Goal: Task Accomplishment & Management: Manage account settings

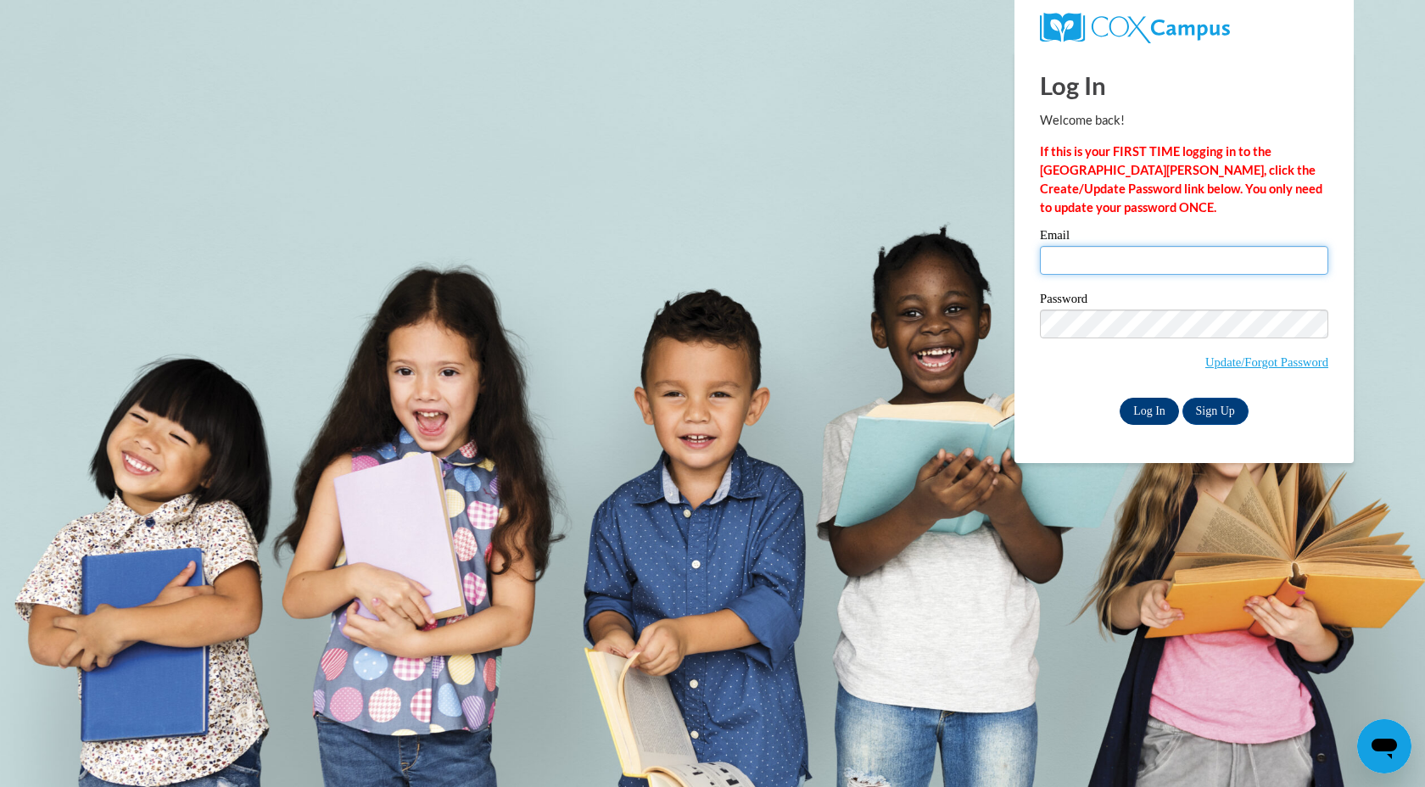
type input "ssumm@mtsd.k12.wi.us"
click at [1161, 404] on input "Log In" at bounding box center [1149, 411] width 59 height 27
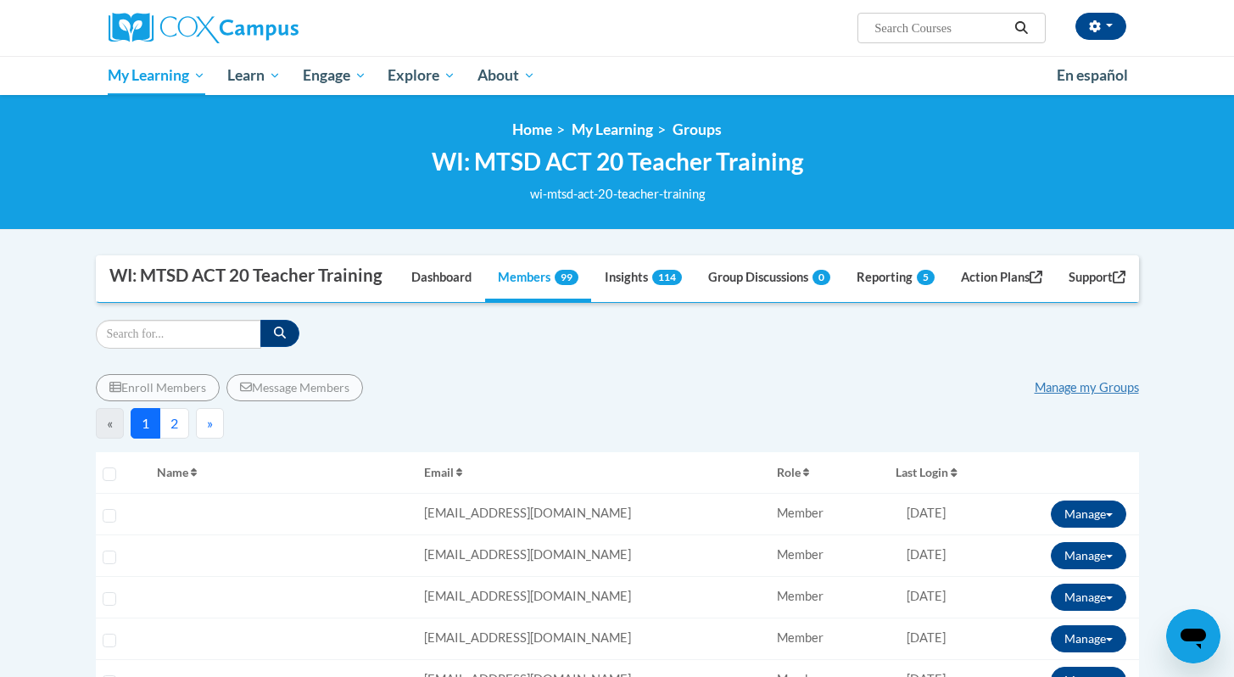
click at [891, 486] on button "Last Login" at bounding box center [927, 472] width 107 height 27
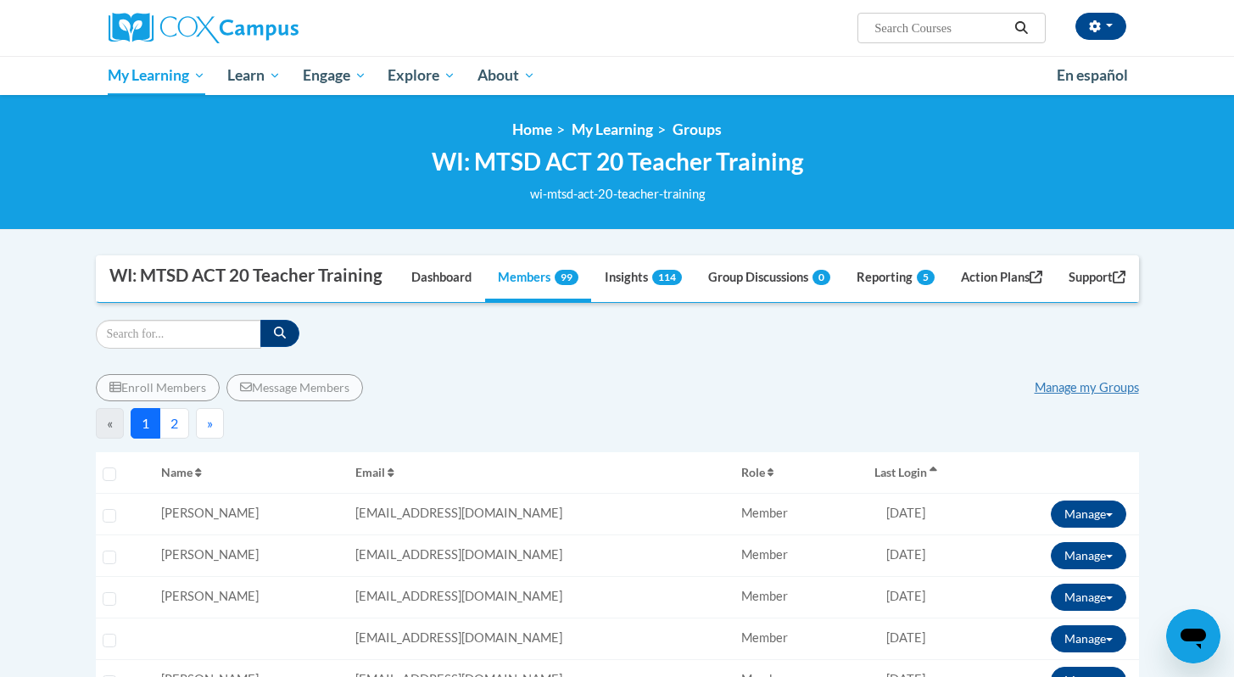
click at [892, 479] on span "Last Login" at bounding box center [901, 472] width 53 height 14
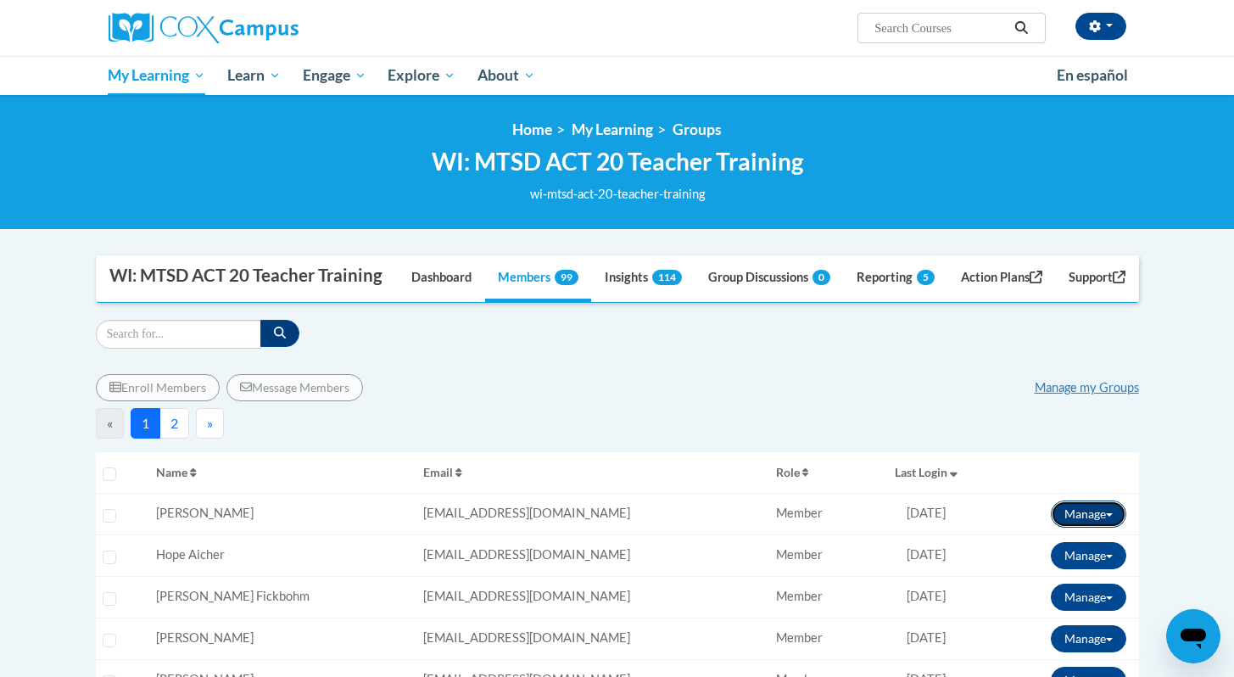
click at [1079, 528] on button "Manage" at bounding box center [1089, 514] width 76 height 27
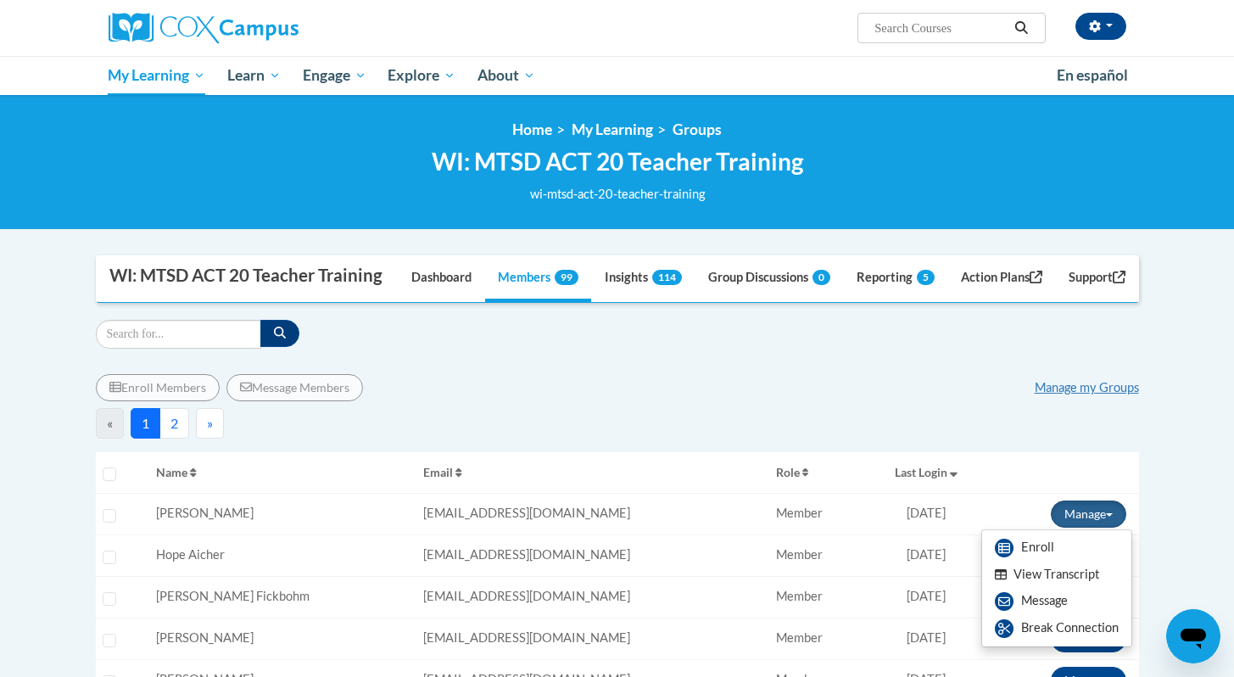
click at [1047, 588] on button "View Transcript" at bounding box center [1047, 575] width 131 height 26
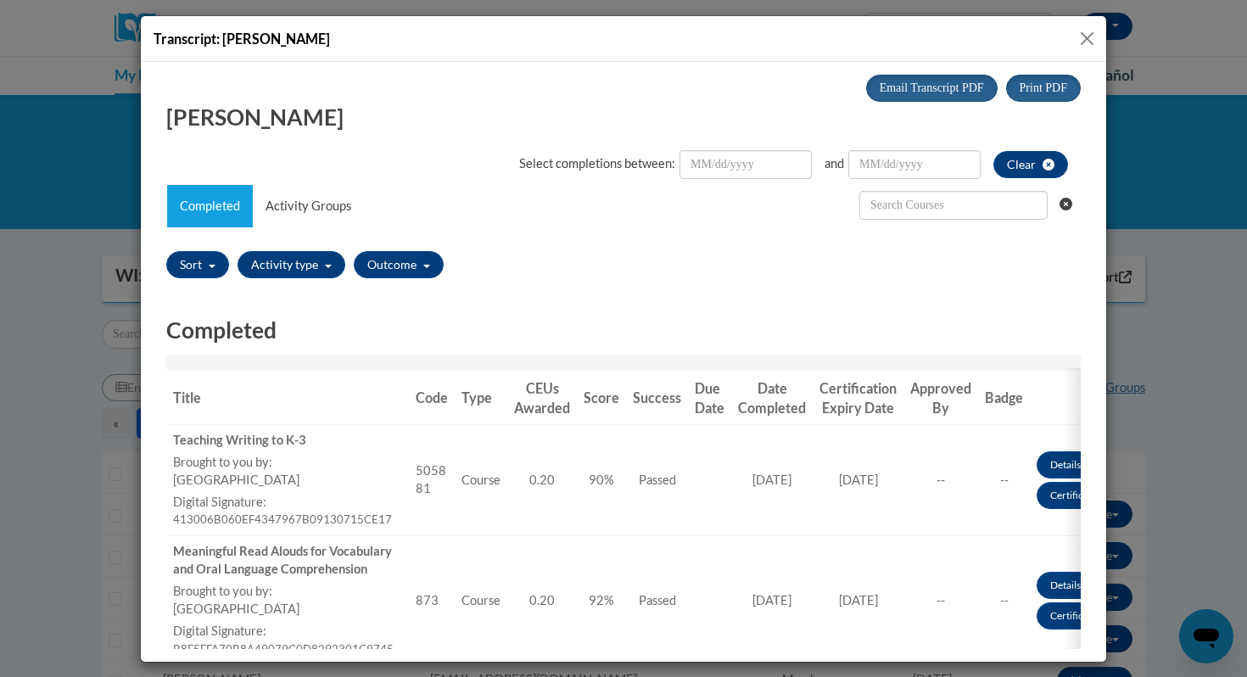
click at [1085, 38] on button "Close" at bounding box center [1087, 38] width 21 height 21
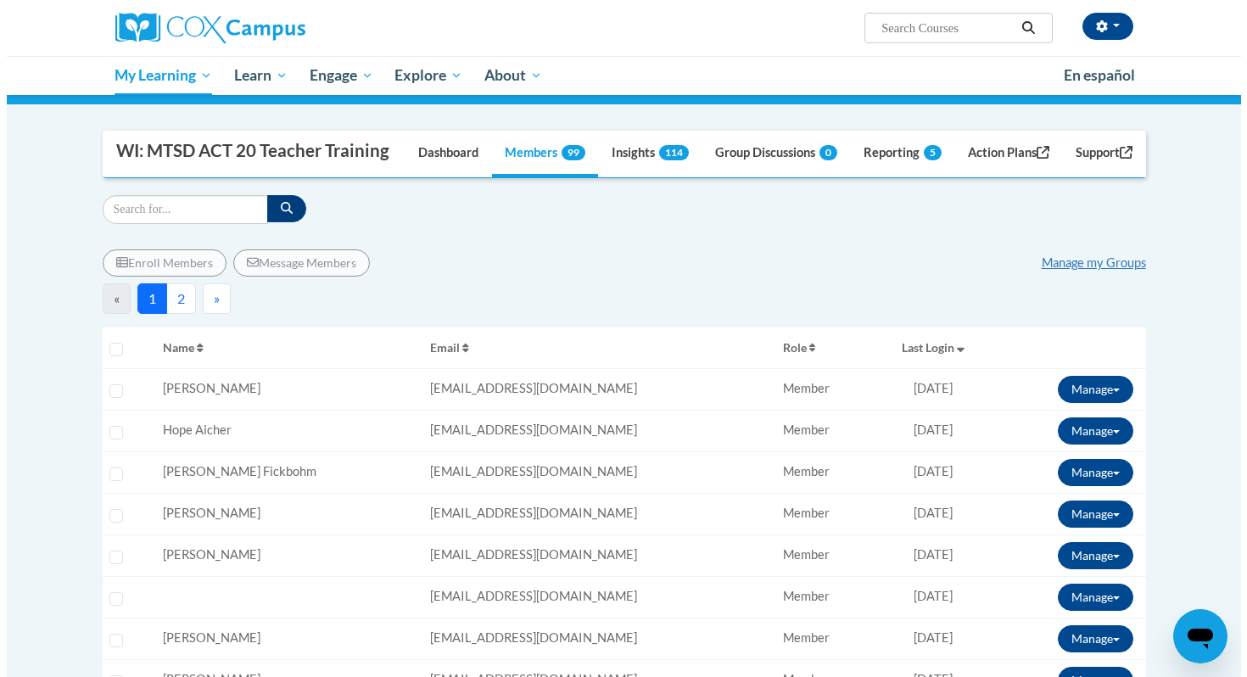
scroll to position [152, 0]
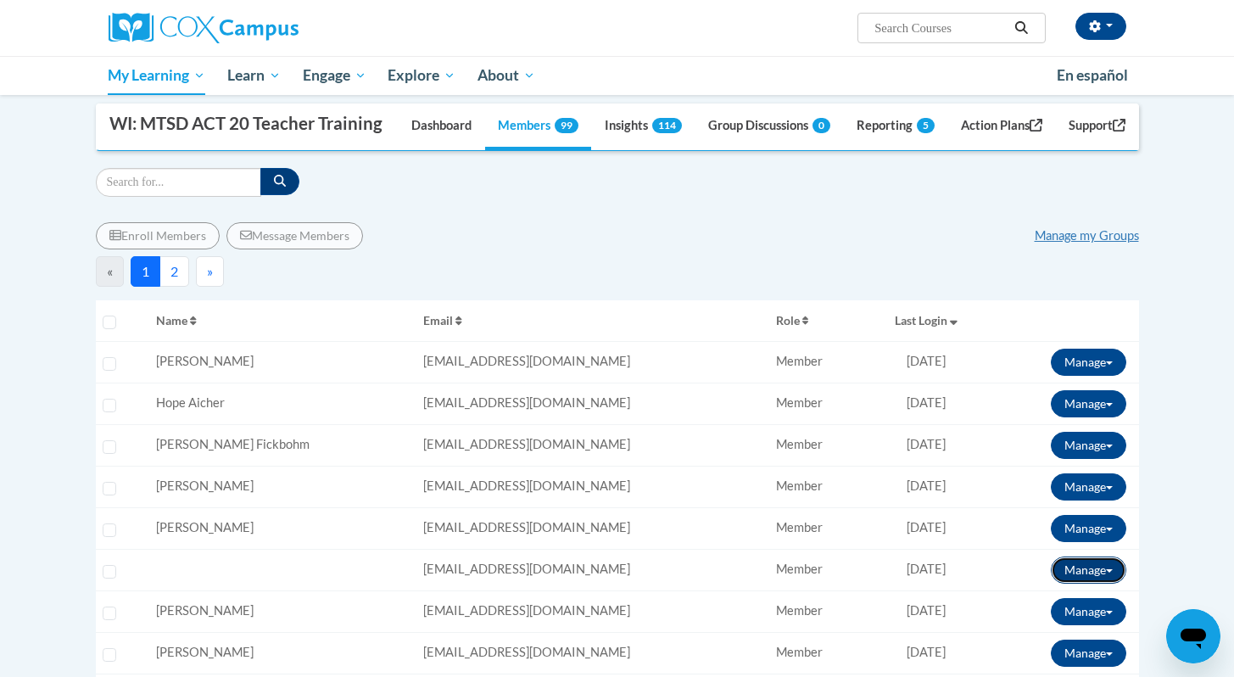
click at [1098, 584] on button "Manage" at bounding box center [1089, 570] width 76 height 27
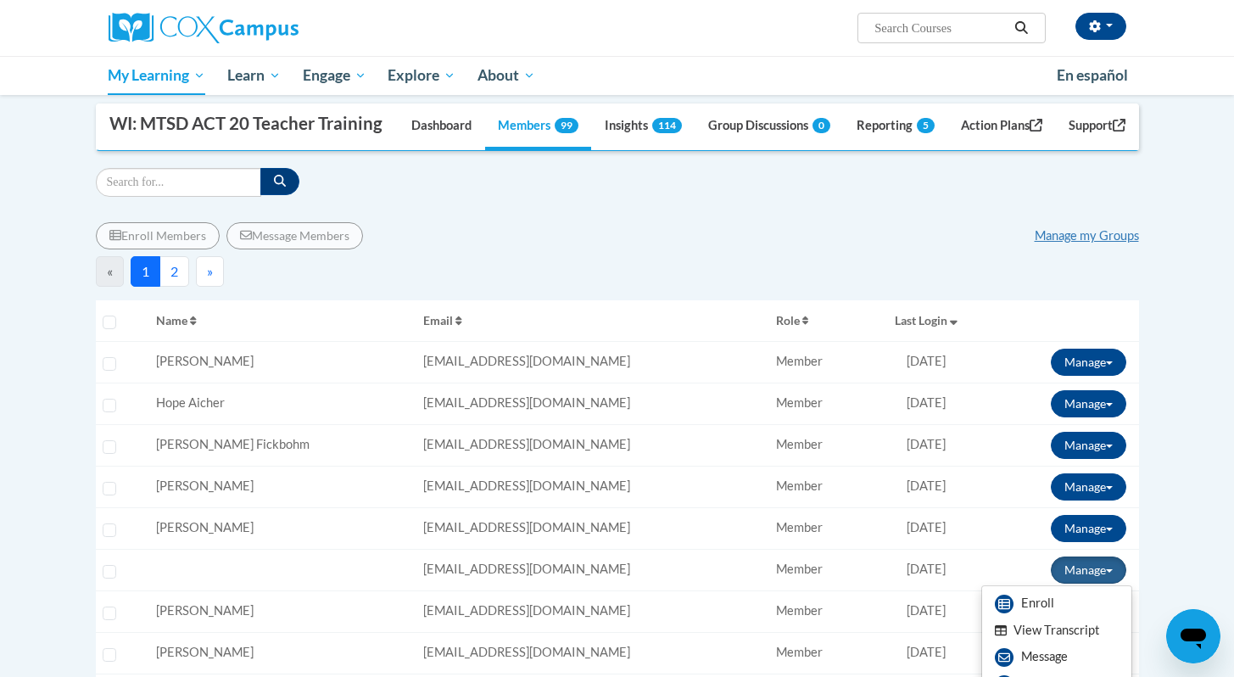
click at [1043, 644] on button "View Transcript" at bounding box center [1047, 631] width 131 height 26
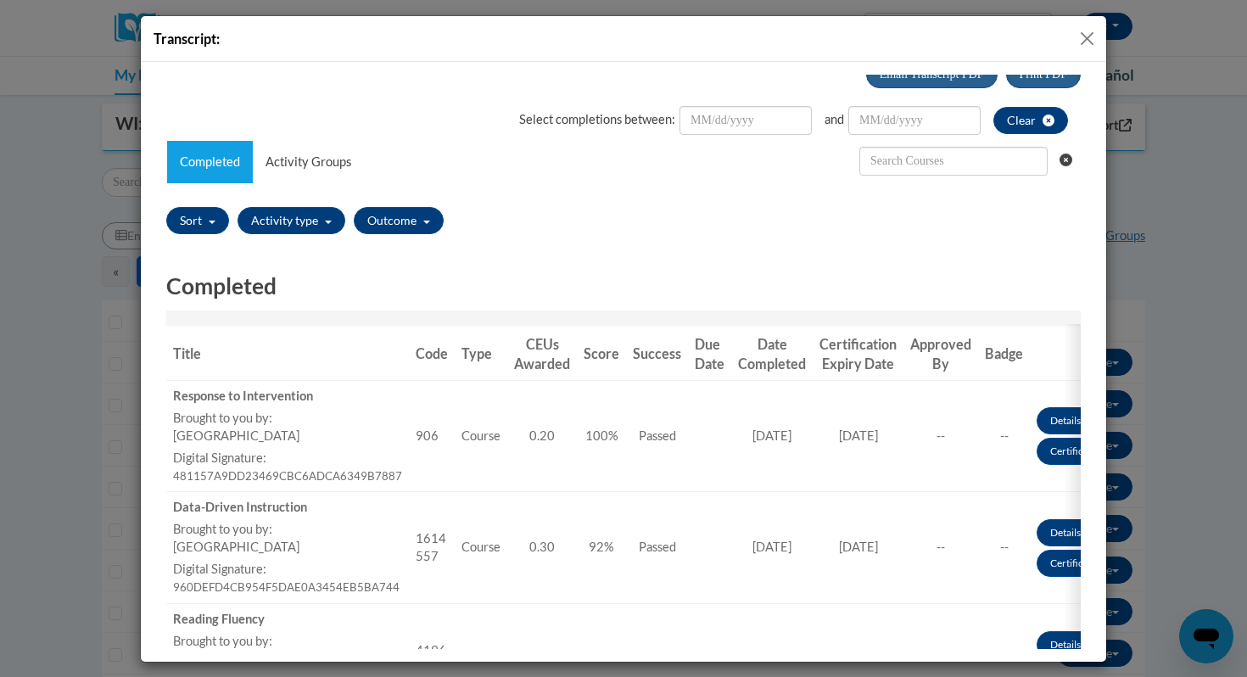
scroll to position [29, 0]
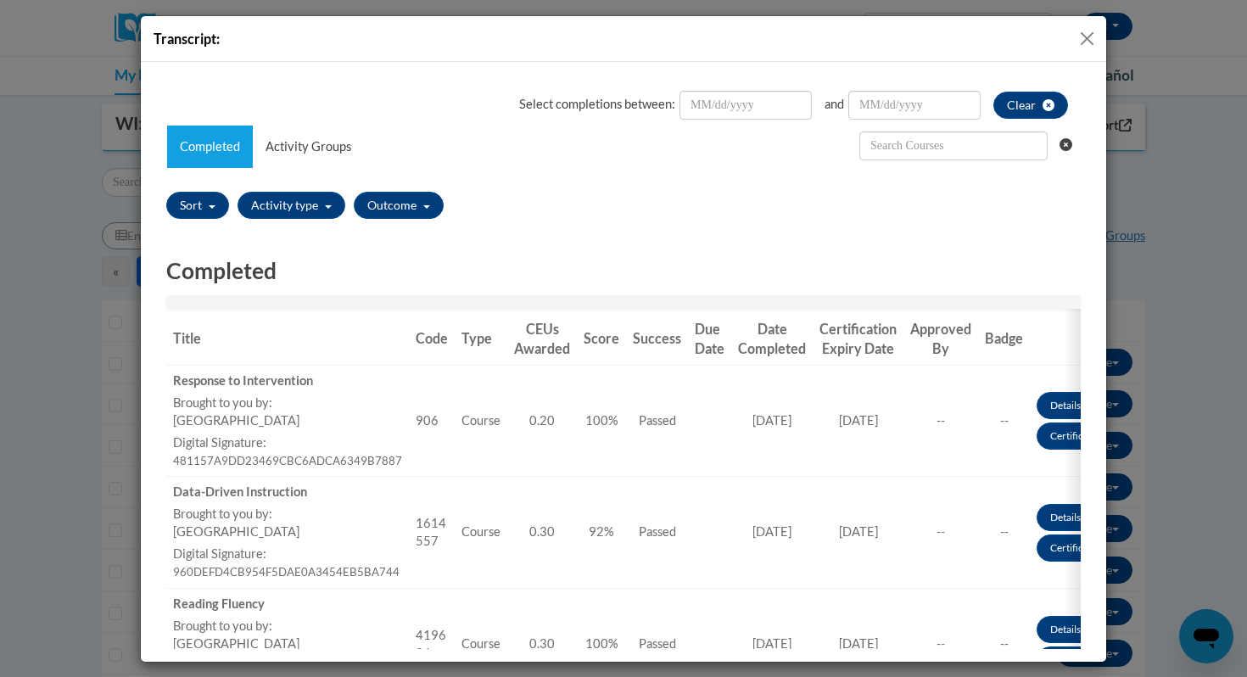
click at [1090, 38] on button "Close" at bounding box center [1087, 38] width 21 height 21
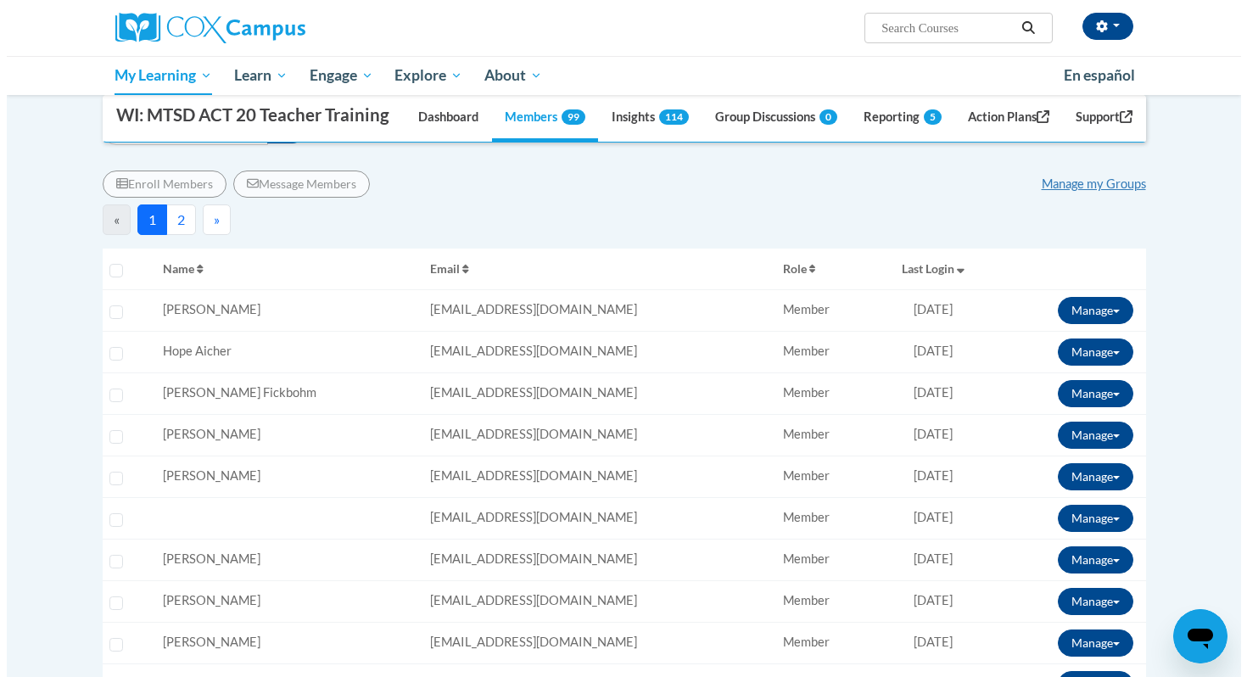
scroll to position [235, 0]
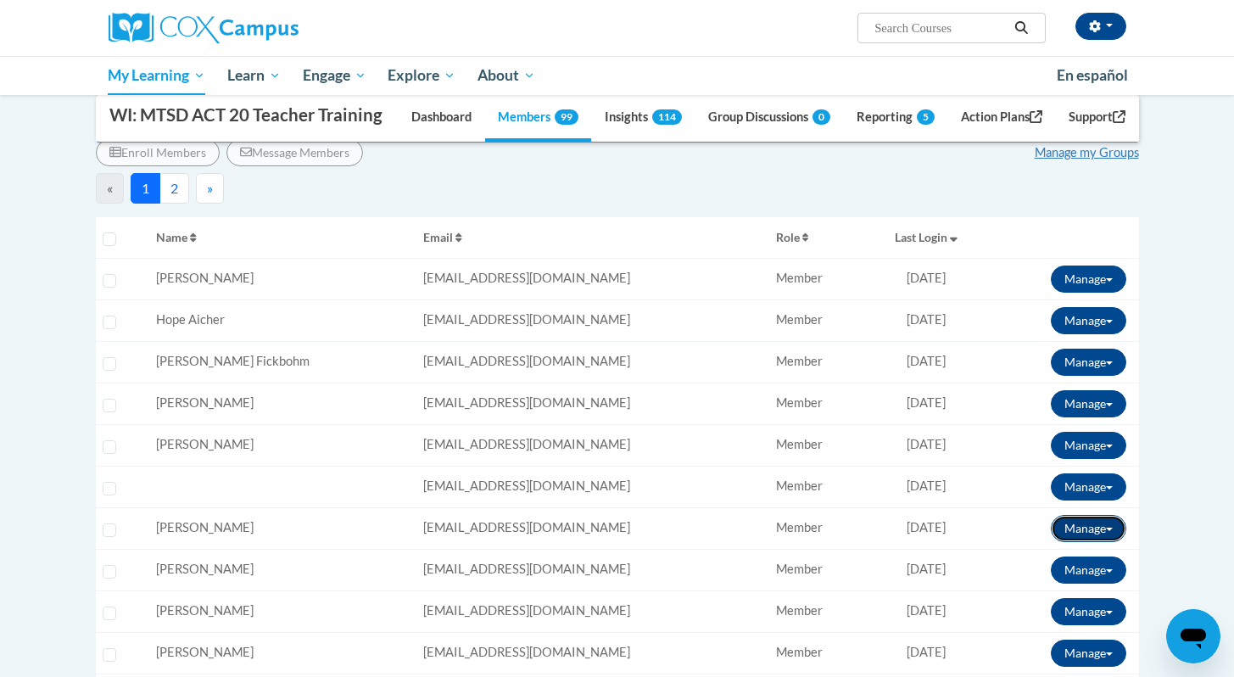
click at [1087, 542] on button "Manage" at bounding box center [1089, 528] width 76 height 27
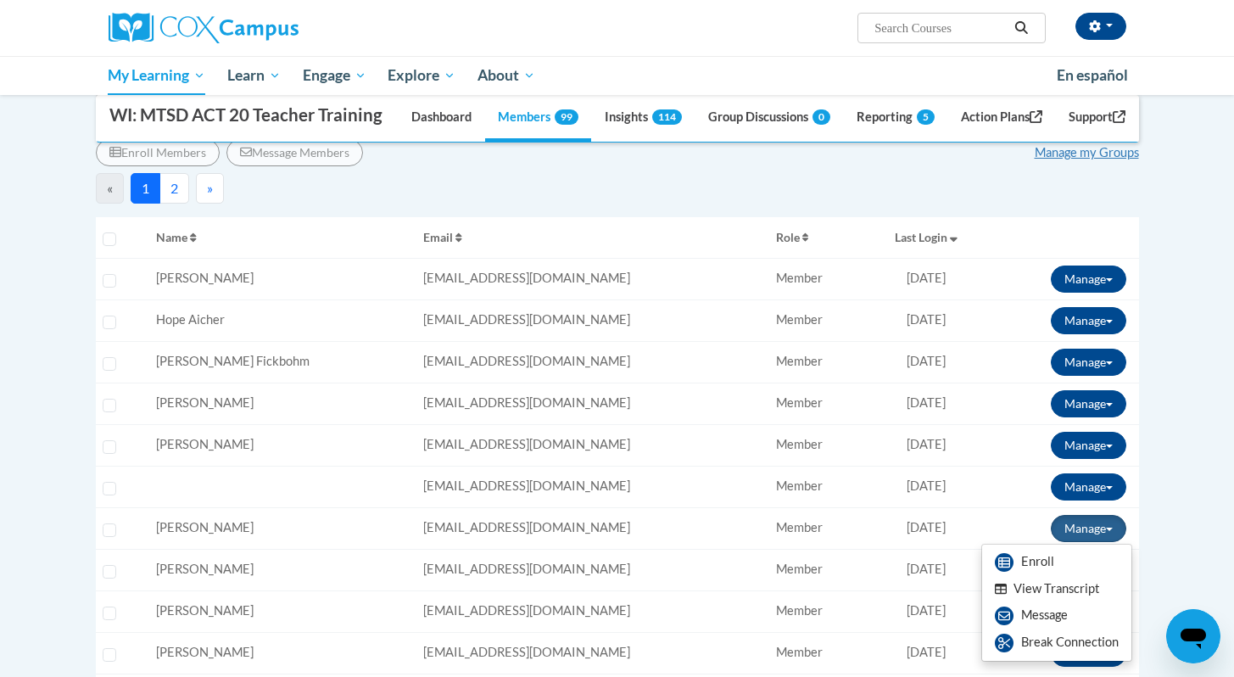
click at [1053, 602] on button "View Transcript" at bounding box center [1047, 589] width 131 height 26
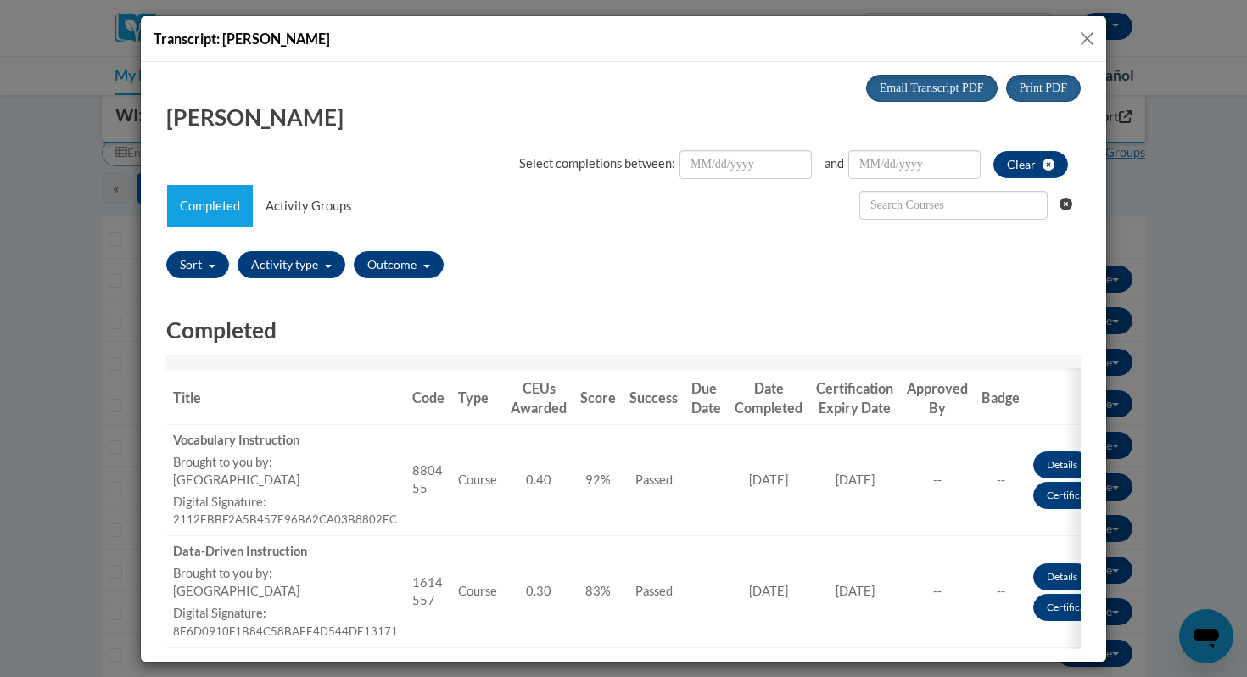
scroll to position [0, 0]
click at [1094, 37] on button "Close" at bounding box center [1087, 38] width 21 height 21
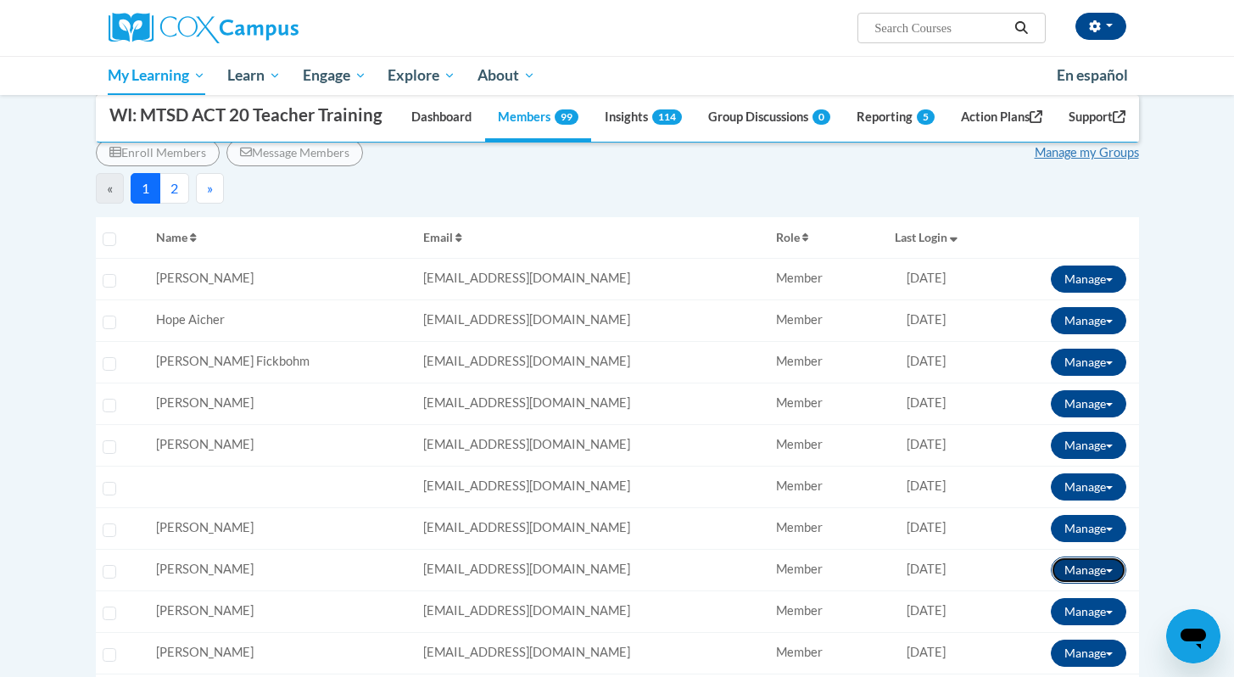
click at [1107, 584] on button "Manage" at bounding box center [1089, 570] width 76 height 27
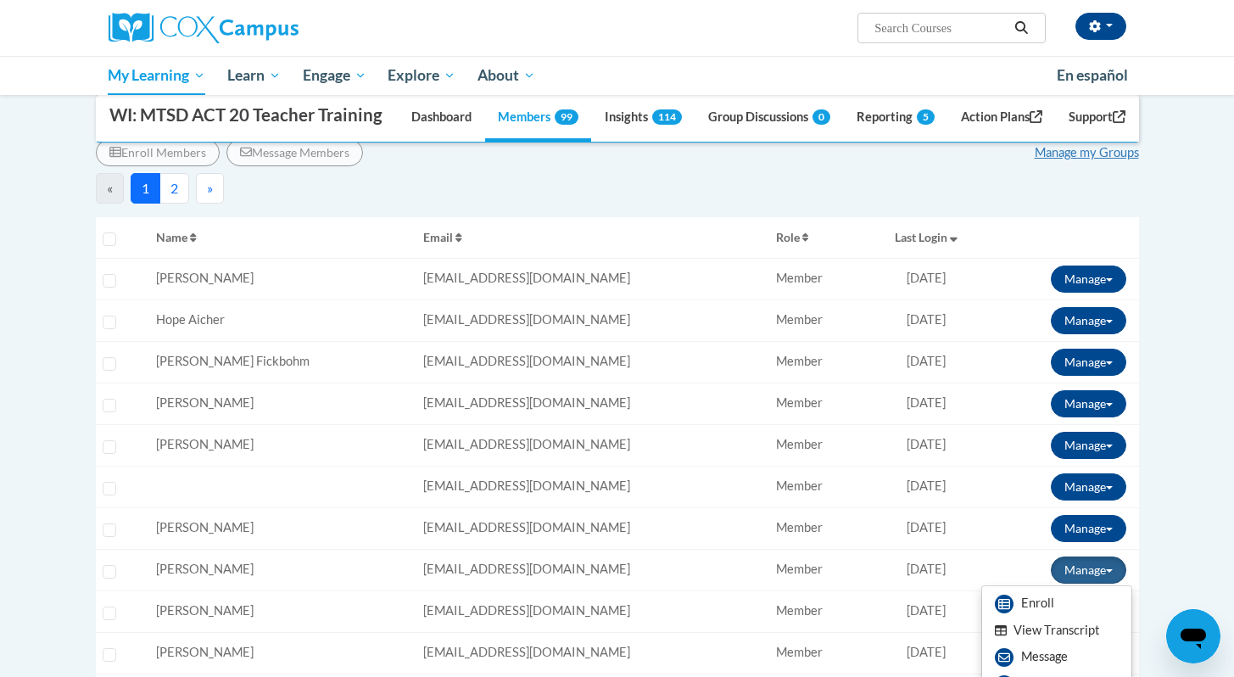
click at [1046, 644] on button "View Transcript" at bounding box center [1047, 631] width 131 height 26
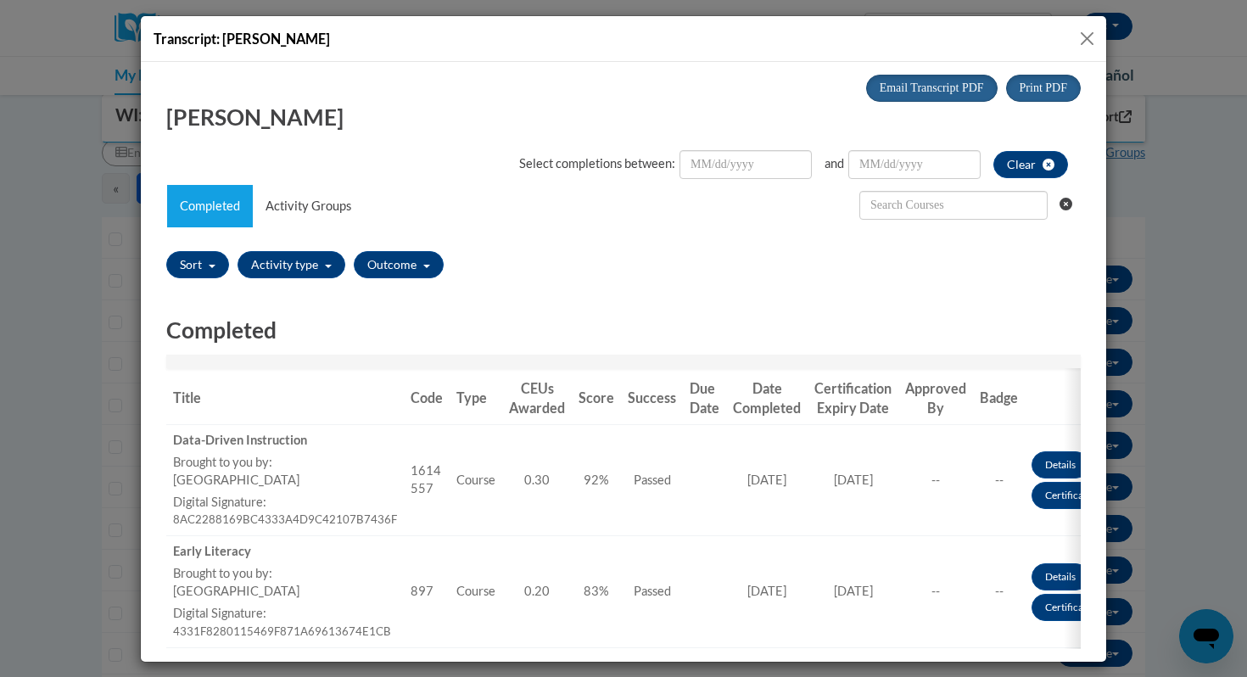
click at [1093, 36] on button "Close" at bounding box center [1087, 38] width 21 height 21
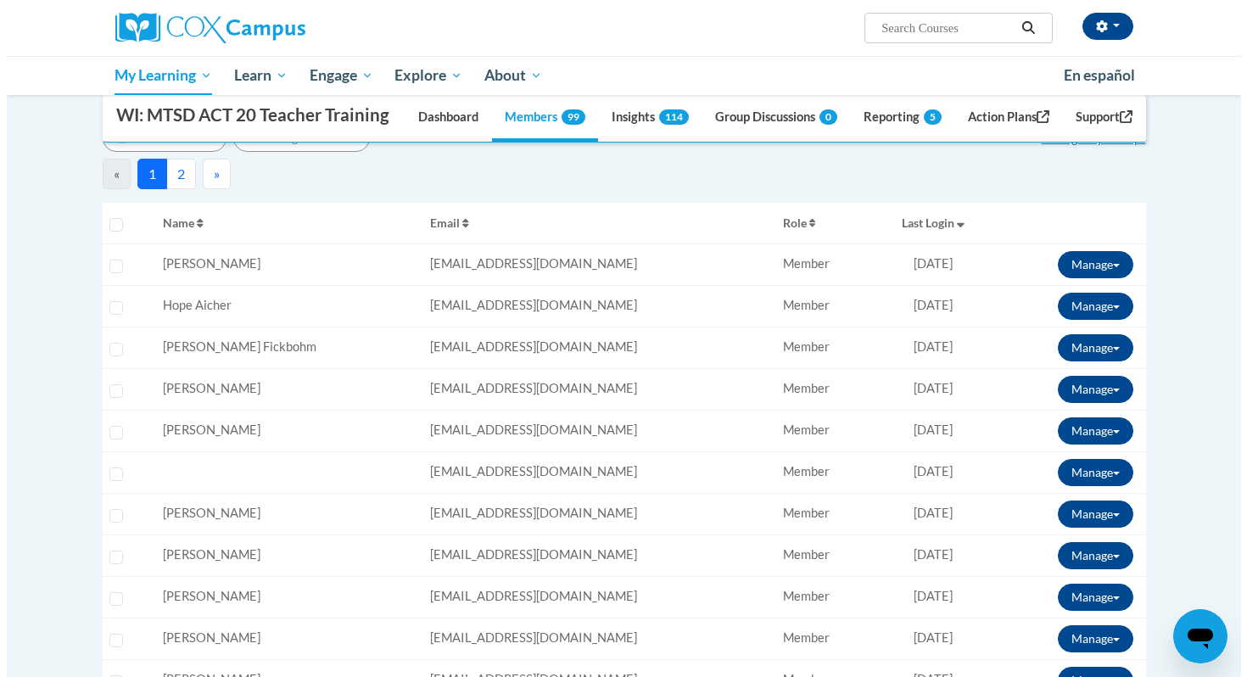
scroll to position [281, 0]
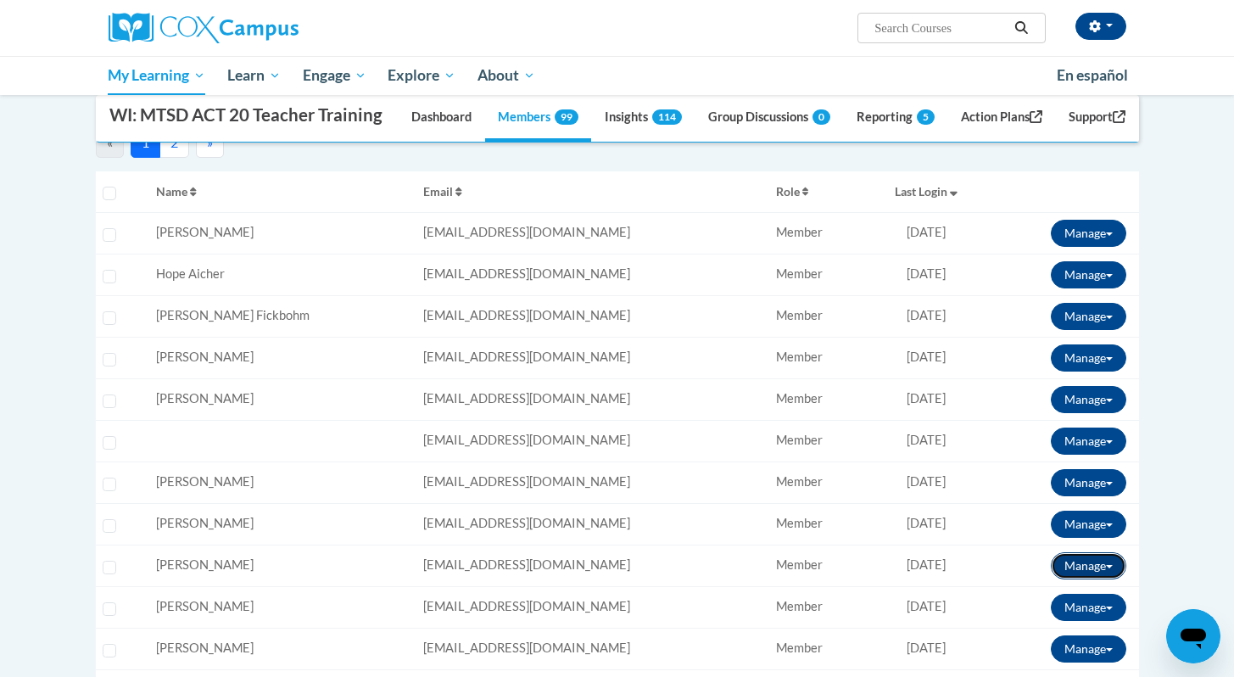
click at [1071, 579] on button "Manage" at bounding box center [1089, 565] width 76 height 27
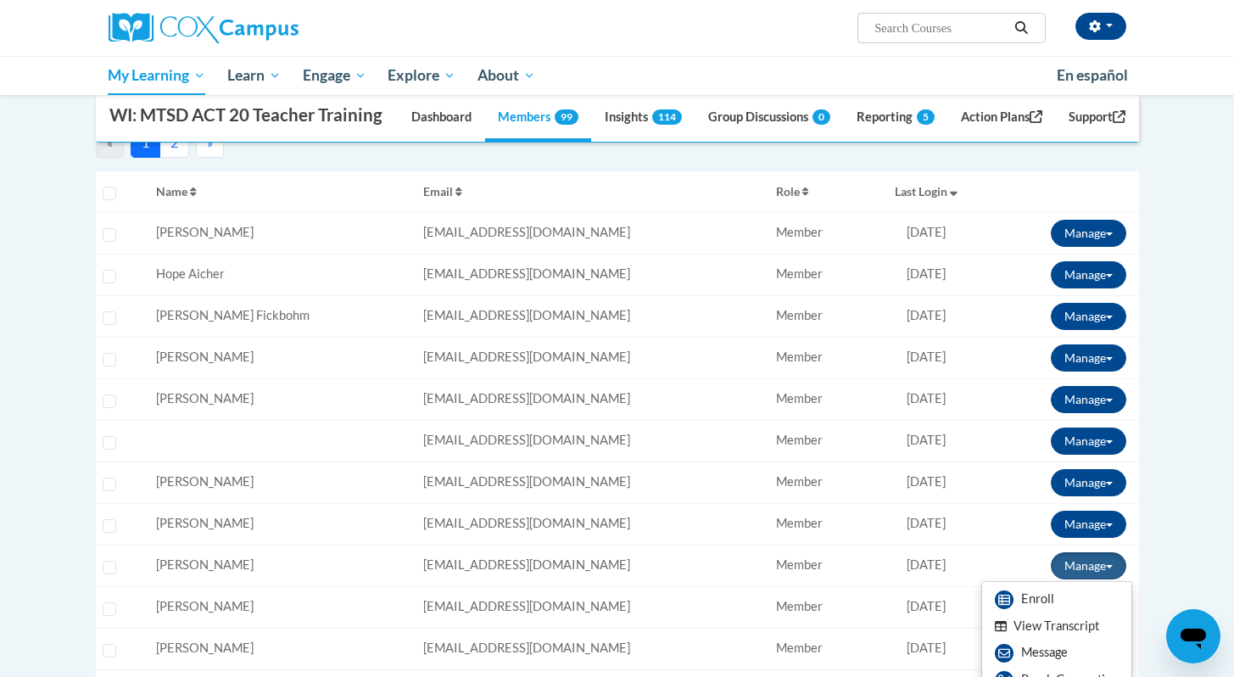
click at [1044, 640] on button "View Transcript" at bounding box center [1047, 626] width 131 height 26
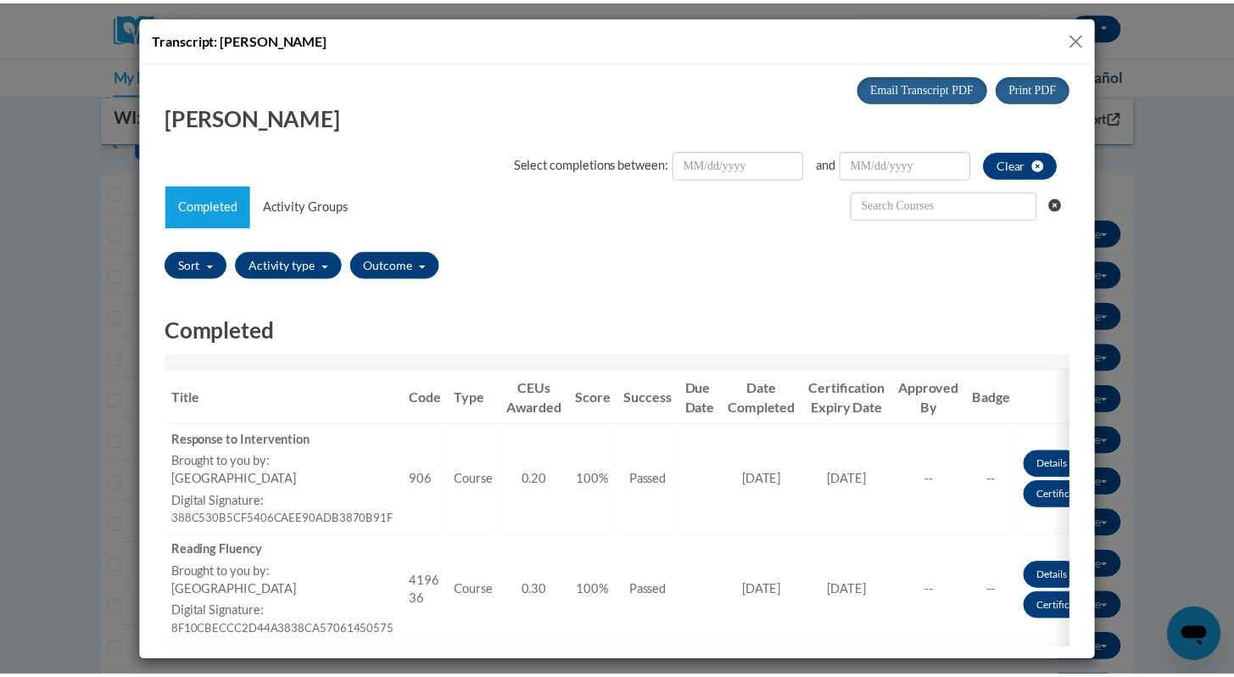
scroll to position [0, 0]
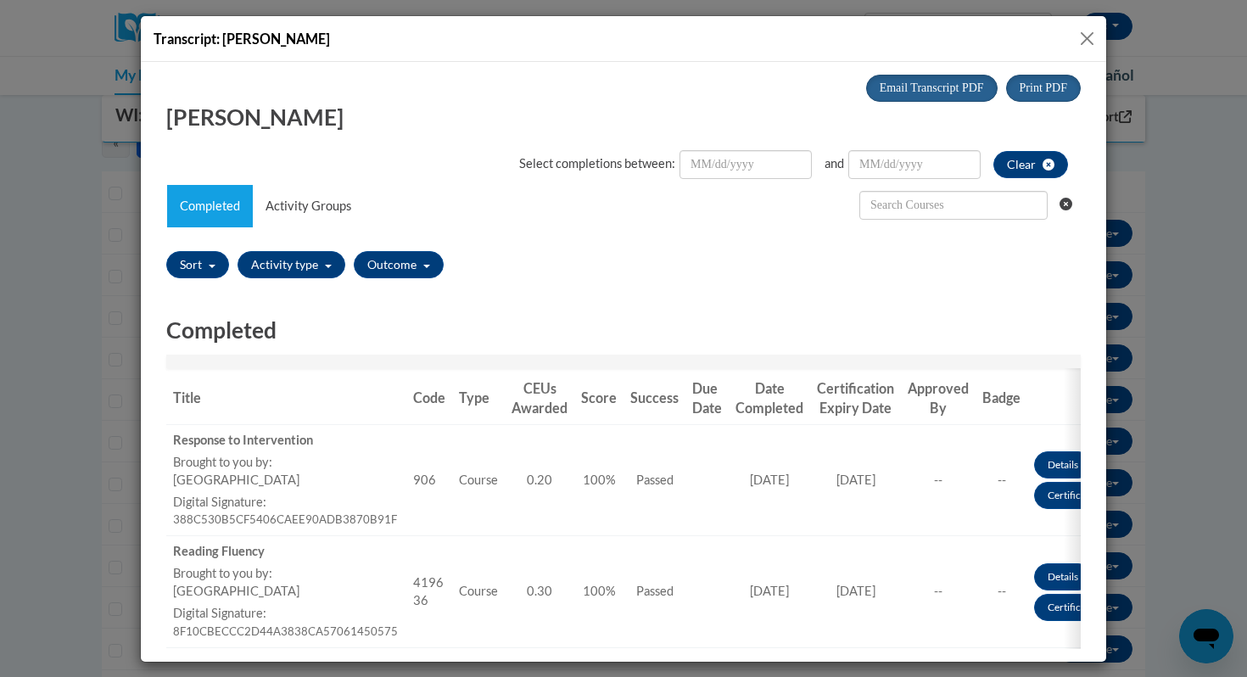
click at [1089, 39] on button "Close" at bounding box center [1087, 38] width 21 height 21
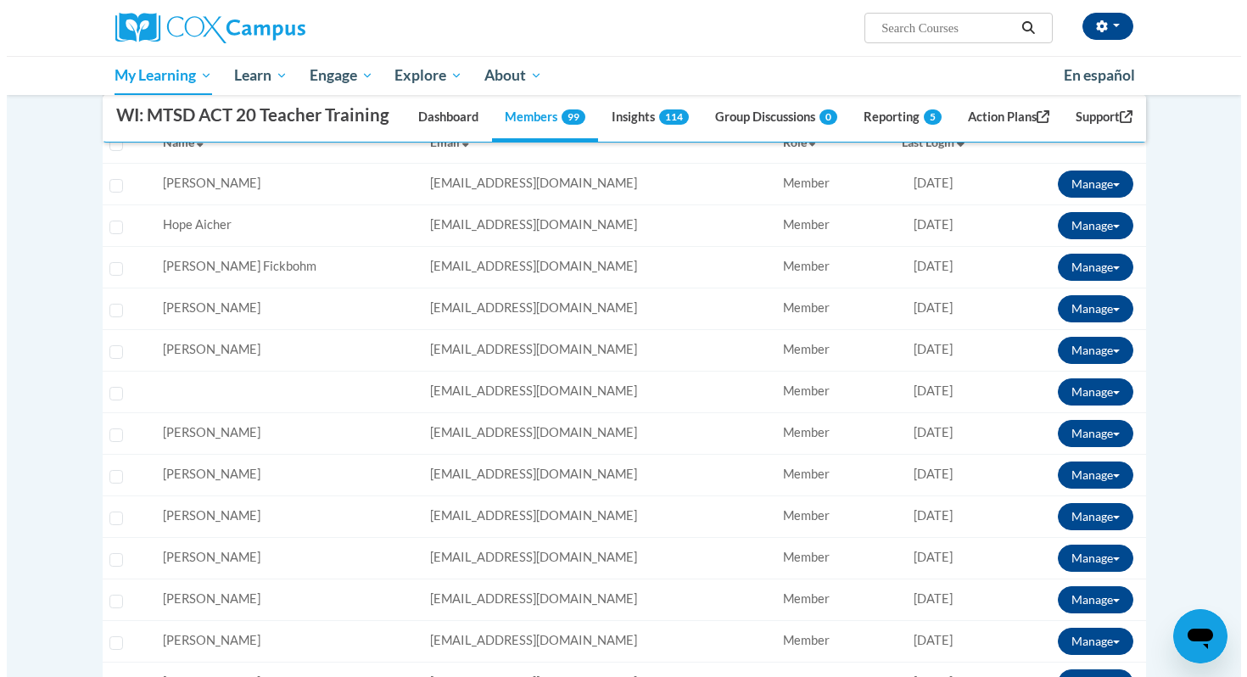
scroll to position [333, 0]
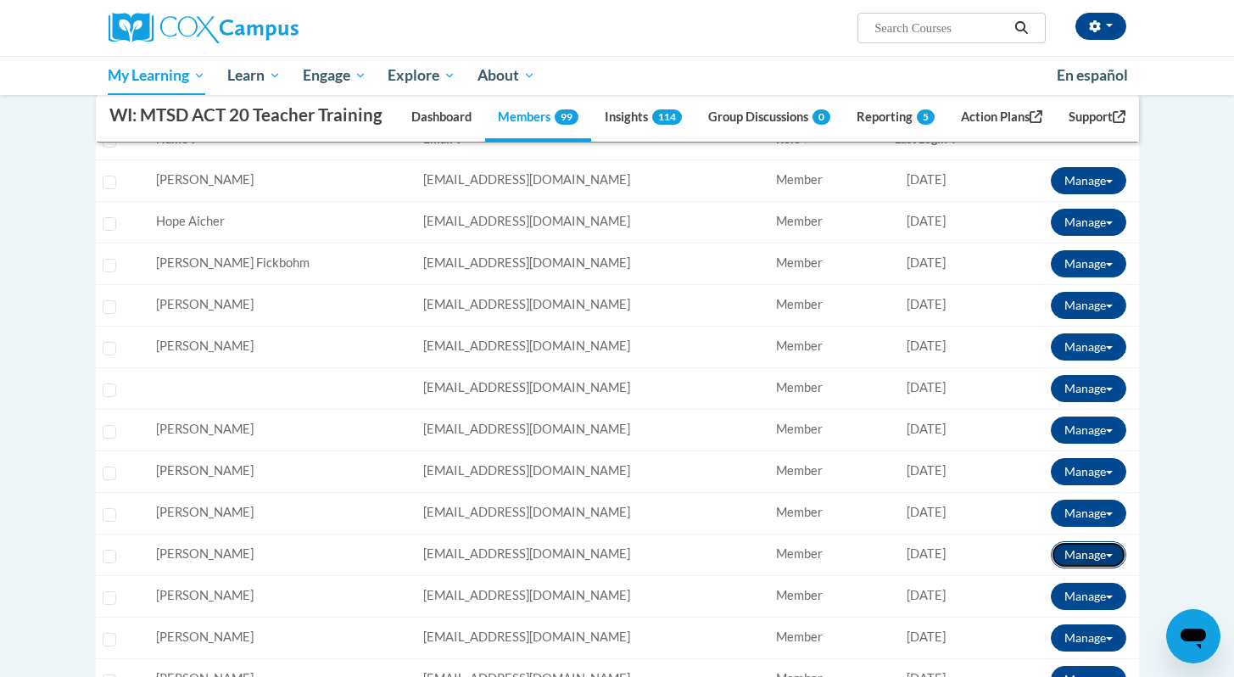
click at [1102, 568] on button "Manage" at bounding box center [1089, 554] width 76 height 27
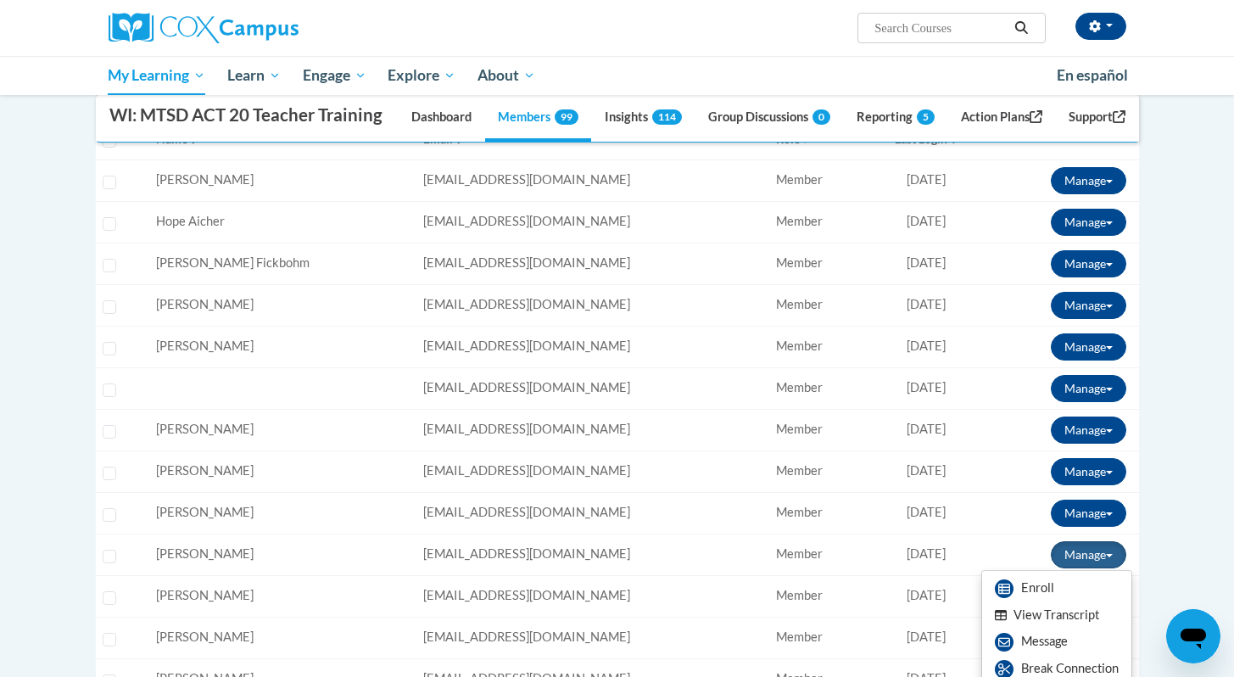
click at [1061, 629] on button "View Transcript" at bounding box center [1047, 615] width 131 height 26
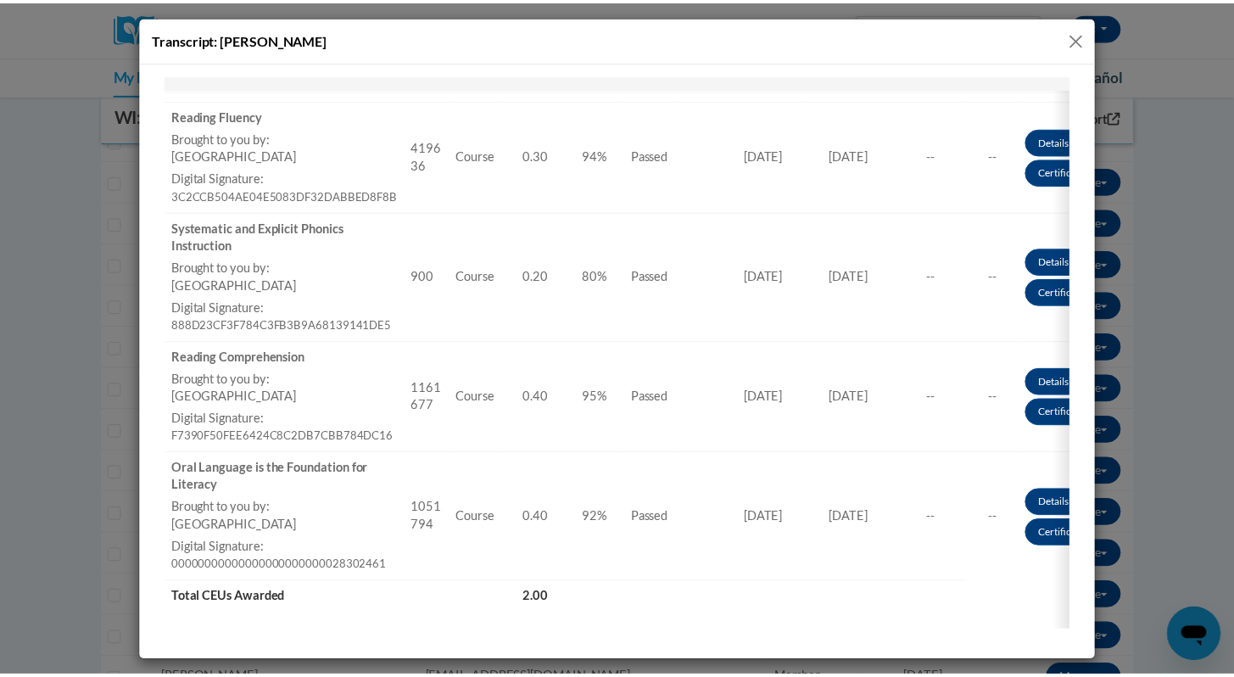
scroll to position [663, 0]
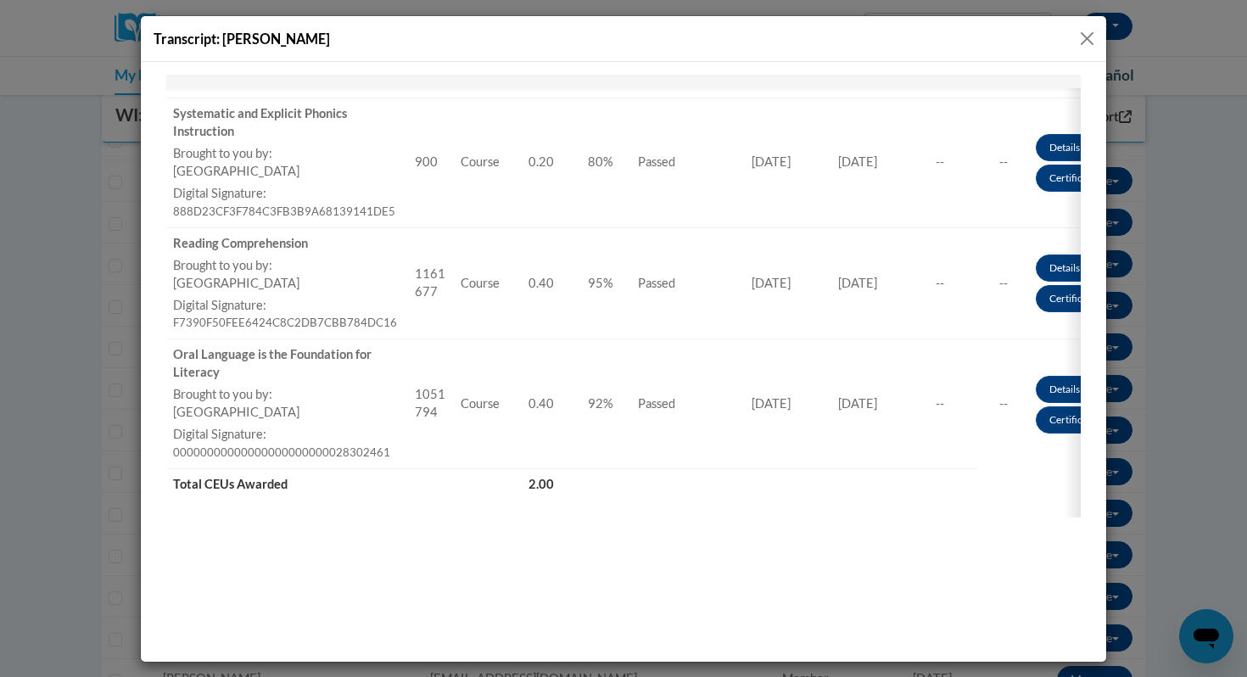
click at [1086, 40] on button "Close" at bounding box center [1087, 38] width 21 height 21
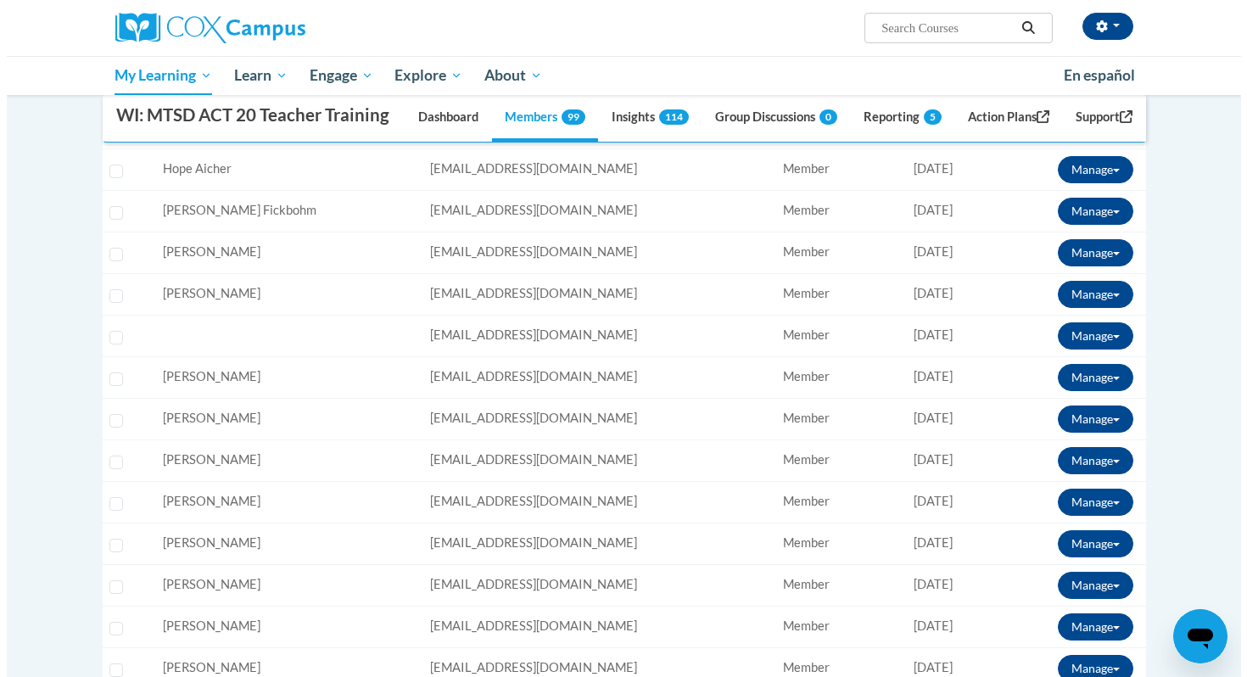
scroll to position [389, 0]
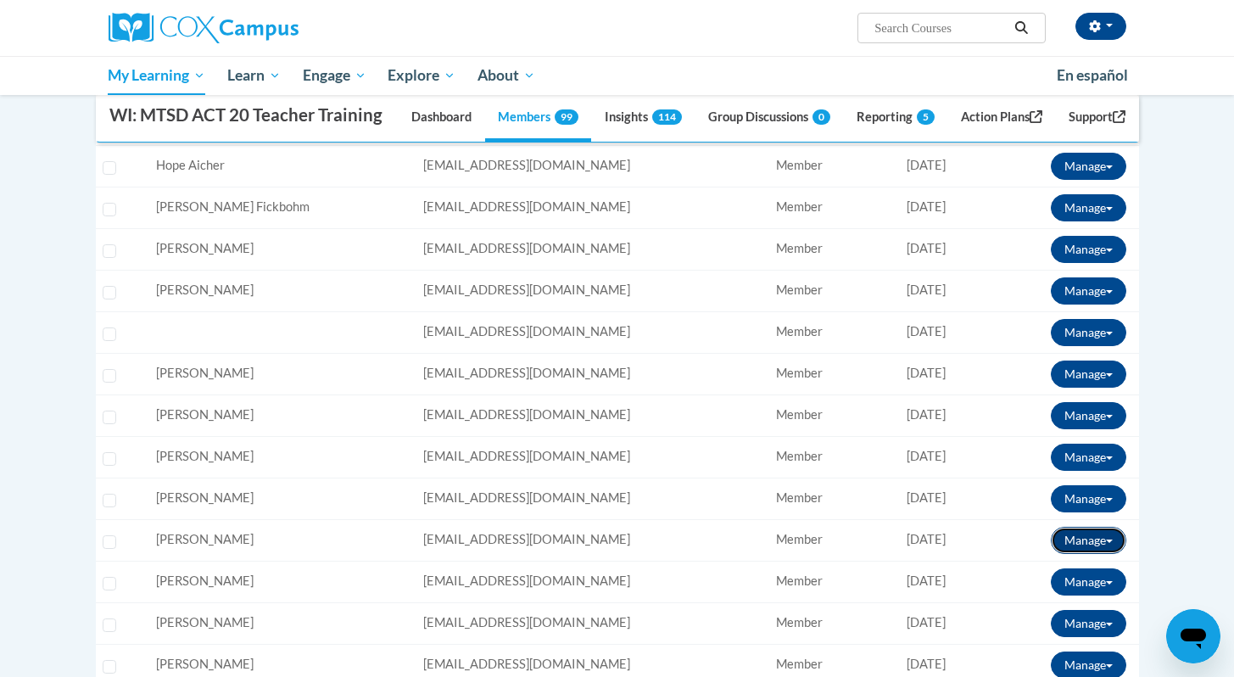
click at [1108, 554] on button "Manage" at bounding box center [1089, 540] width 76 height 27
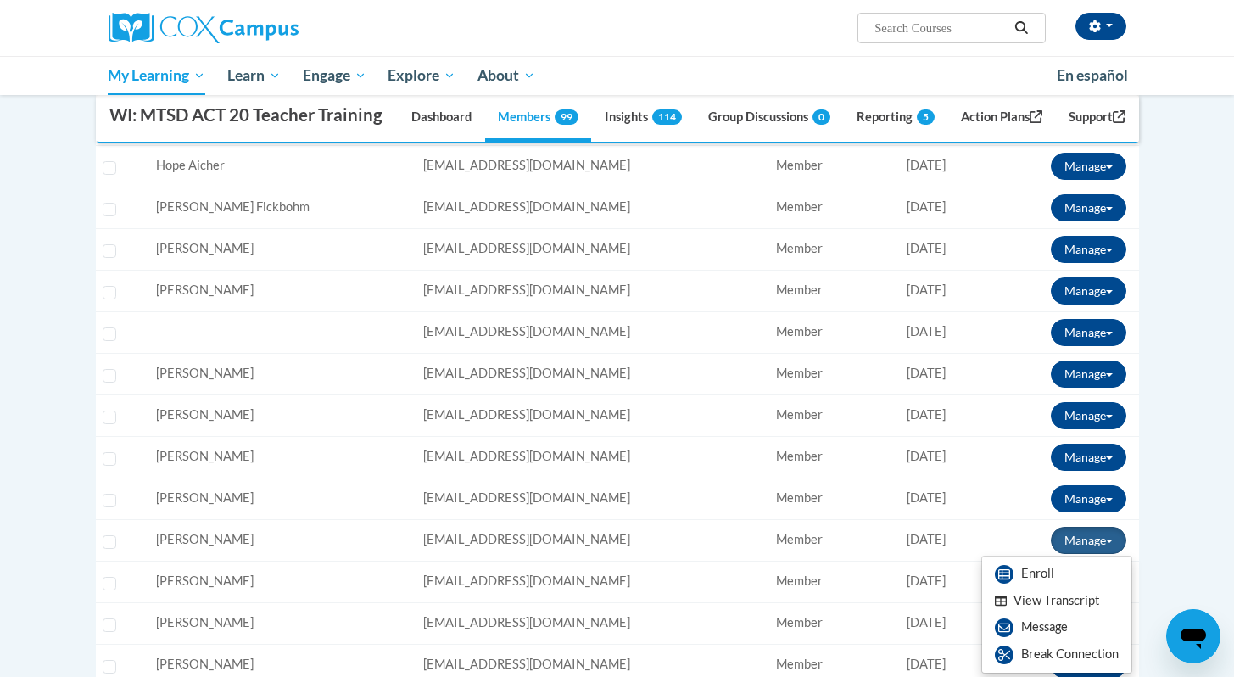
click at [1066, 614] on button "View Transcript" at bounding box center [1047, 601] width 131 height 26
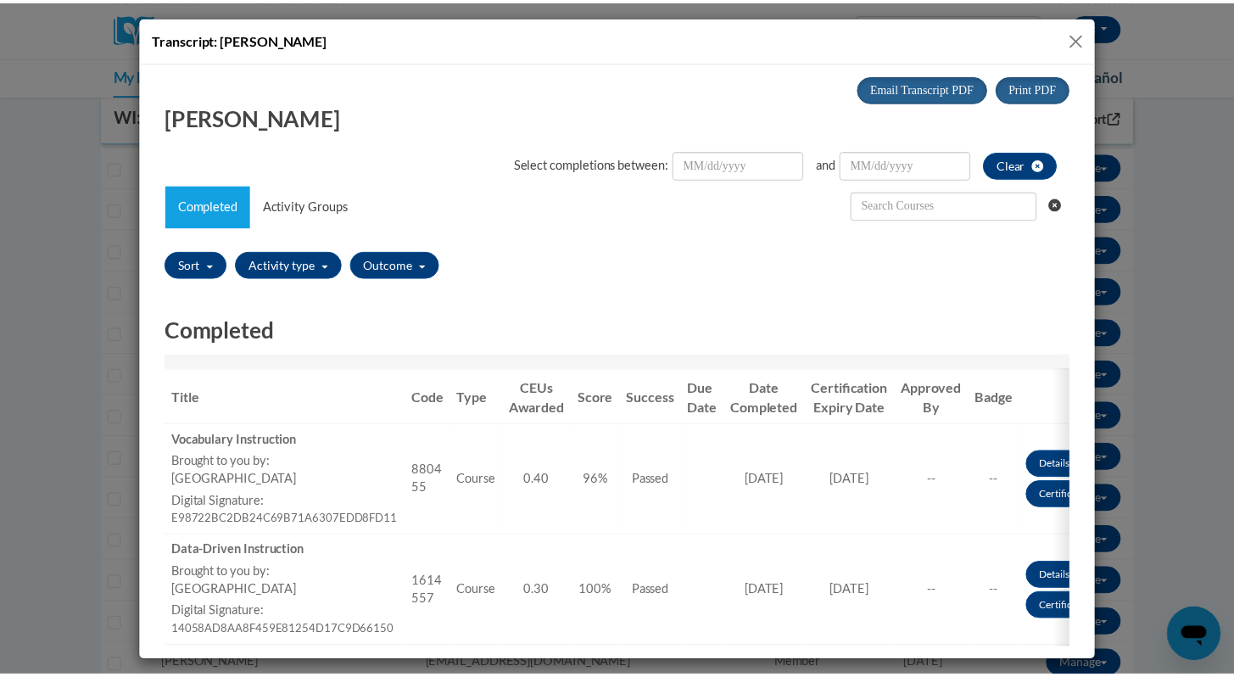
scroll to position [0, 0]
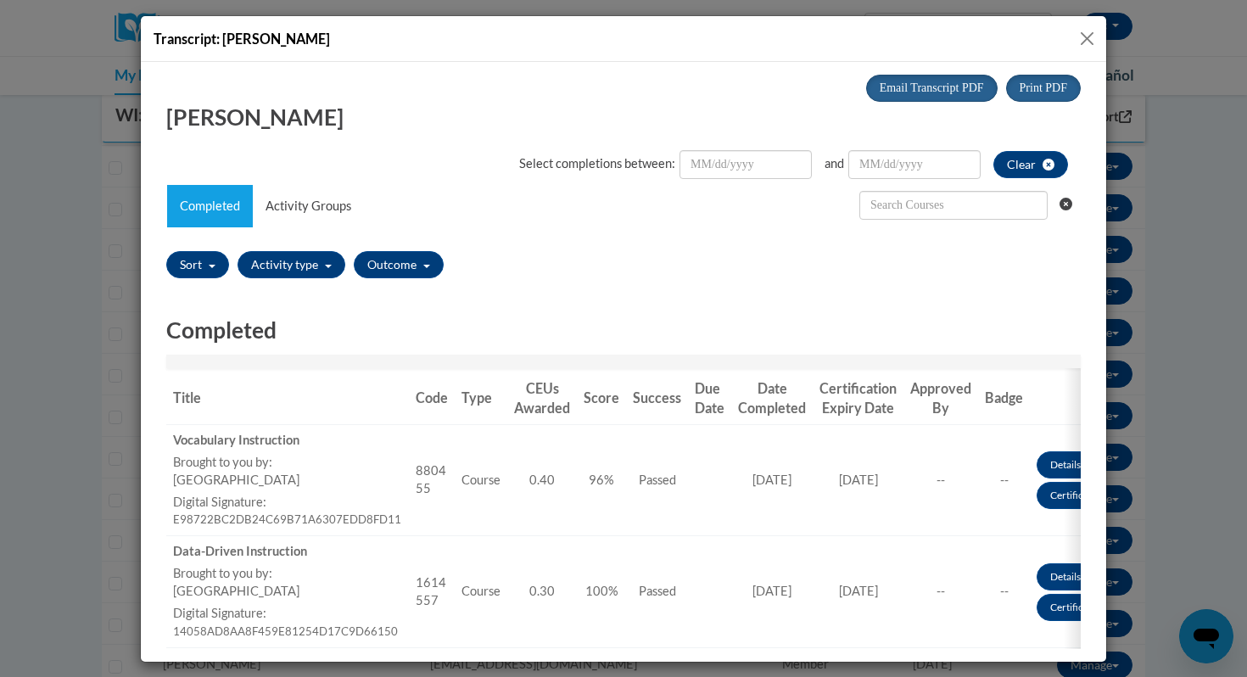
click at [1086, 33] on button "Close" at bounding box center [1087, 38] width 21 height 21
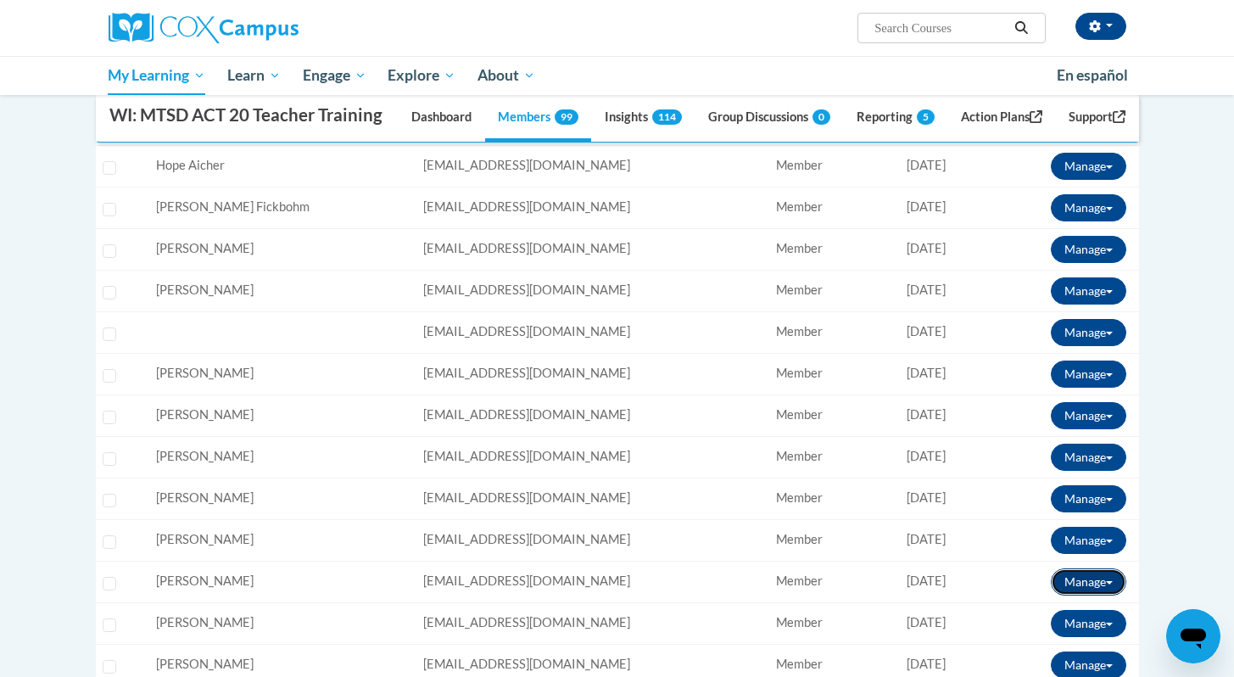
click at [1102, 596] on button "Manage" at bounding box center [1089, 581] width 76 height 27
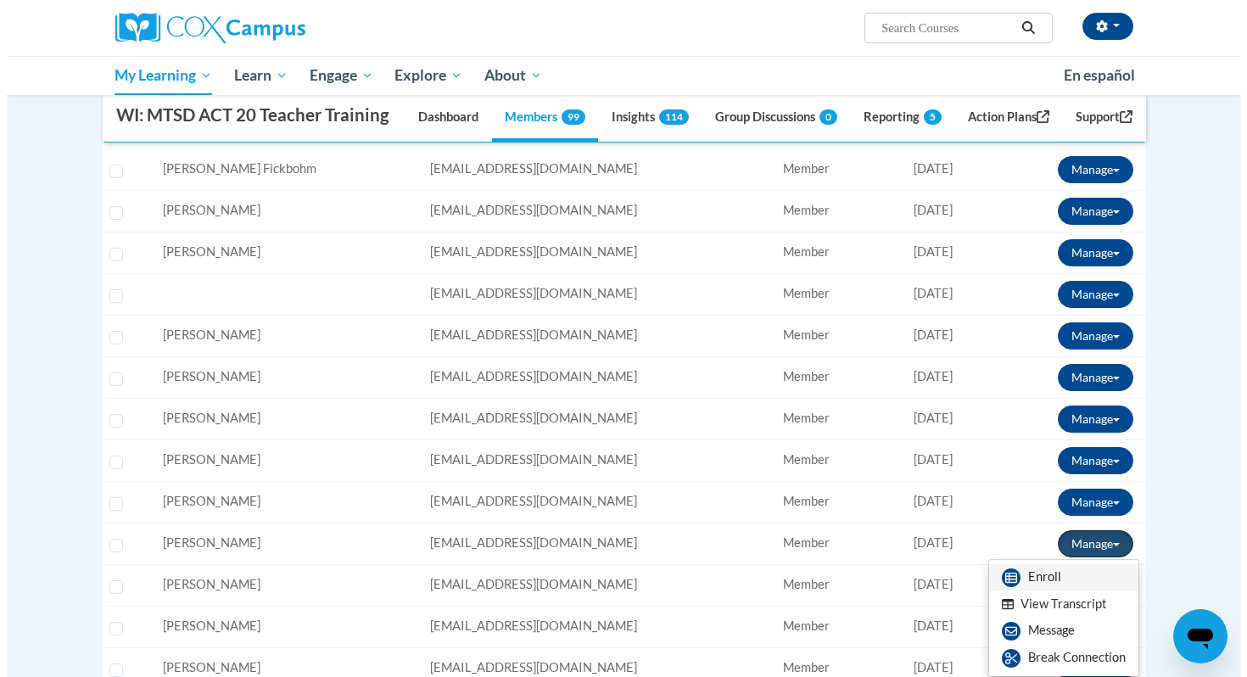
scroll to position [451, 0]
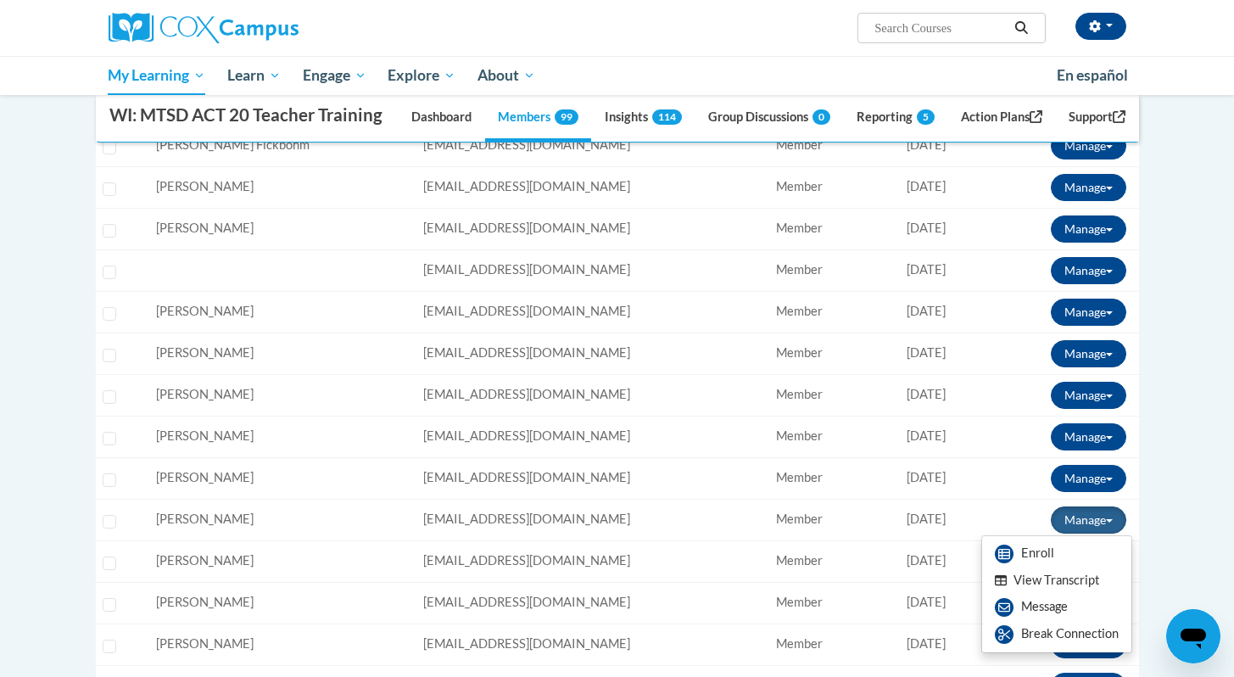
click at [1029, 594] on button "View Transcript" at bounding box center [1047, 581] width 131 height 26
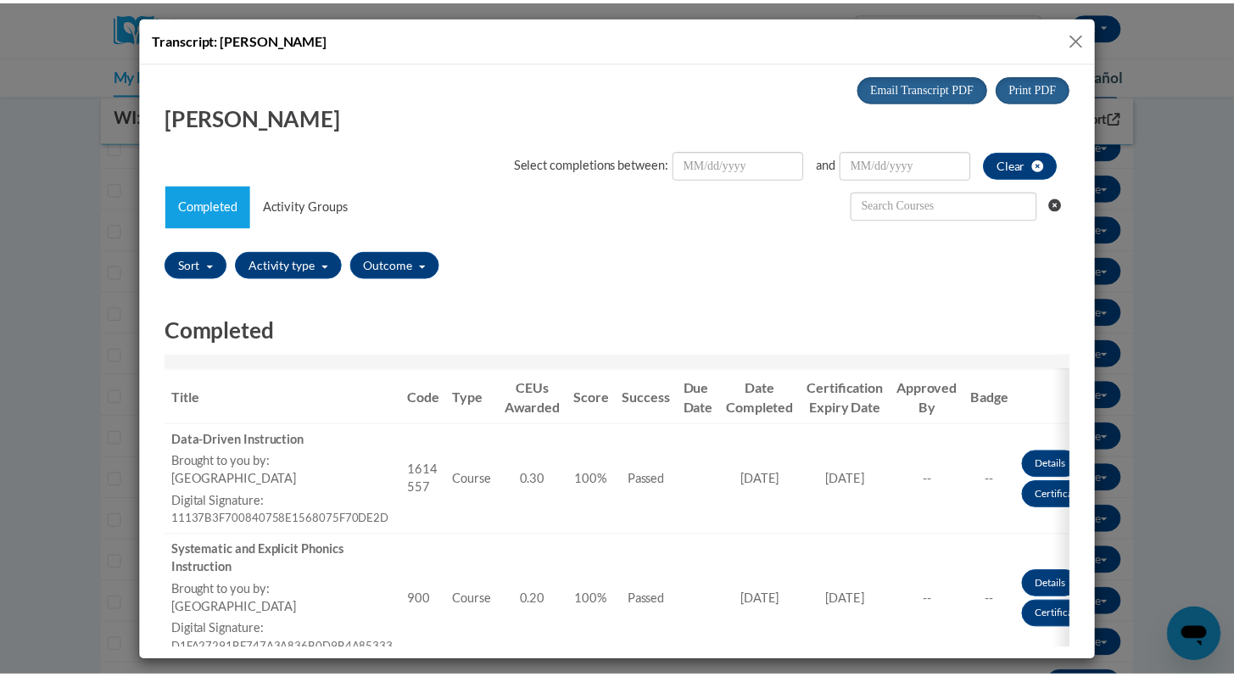
scroll to position [0, 0]
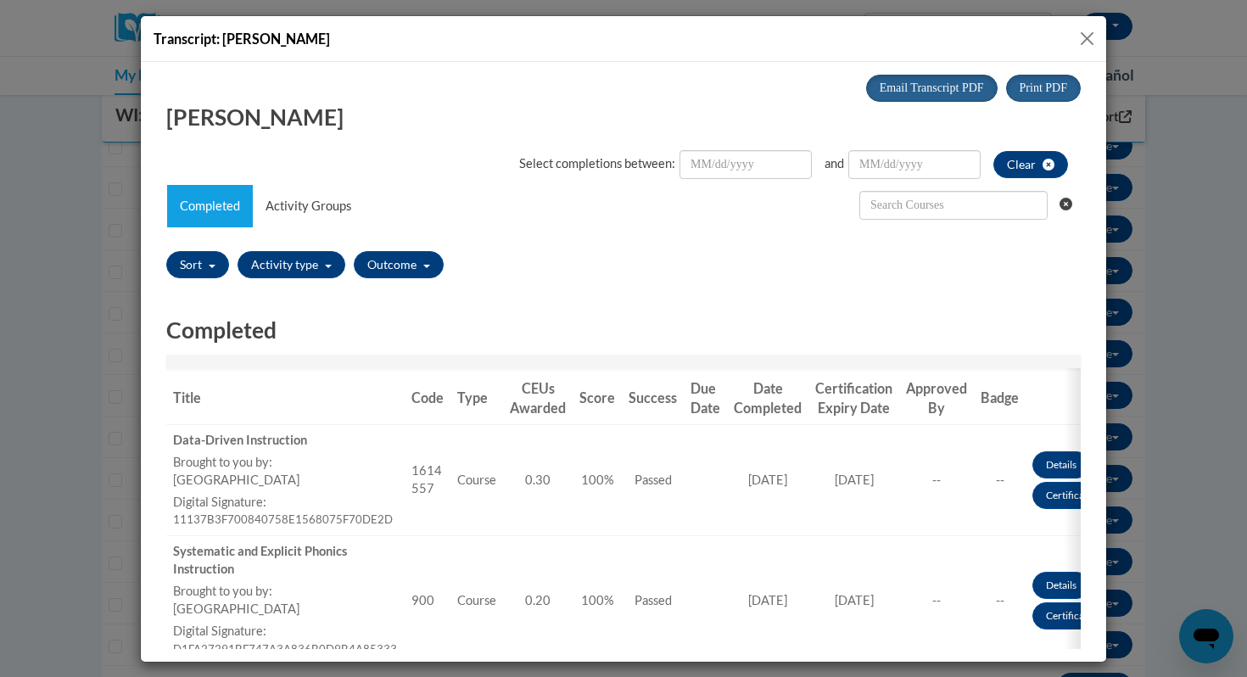
click at [1102, 42] on div "Transcript: [PERSON_NAME]" at bounding box center [623, 39] width 965 height 46
click at [1089, 36] on button "Close" at bounding box center [1087, 38] width 21 height 21
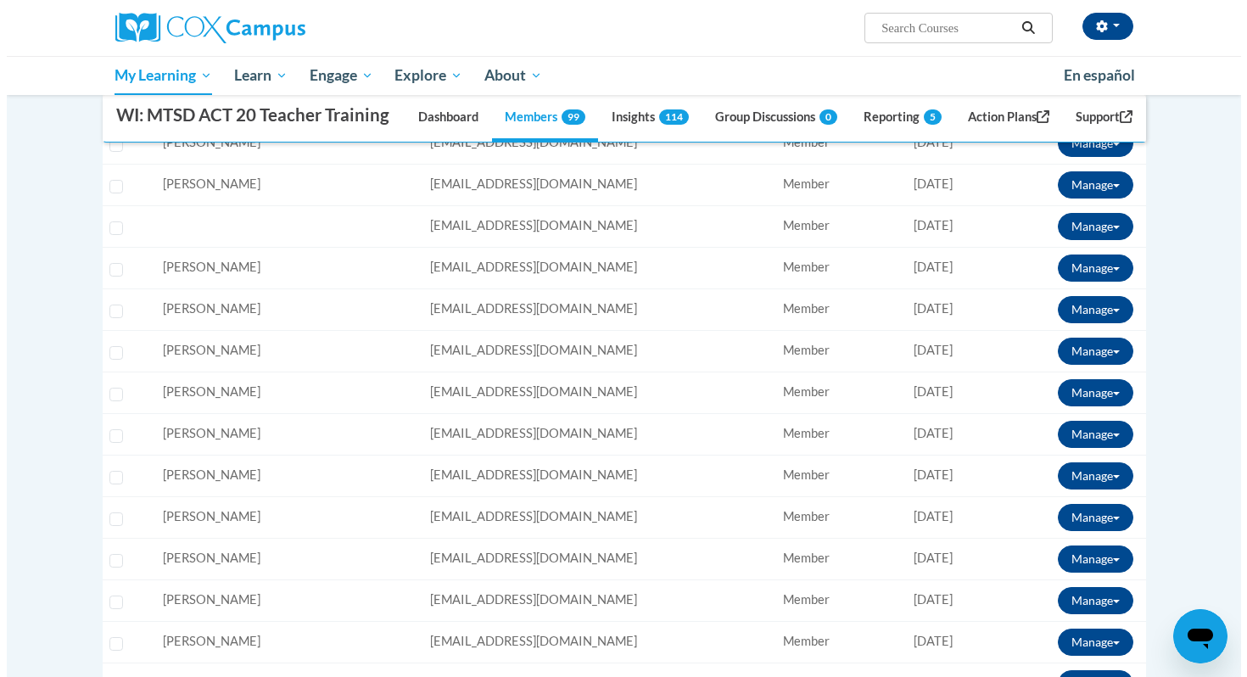
scroll to position [366, 0]
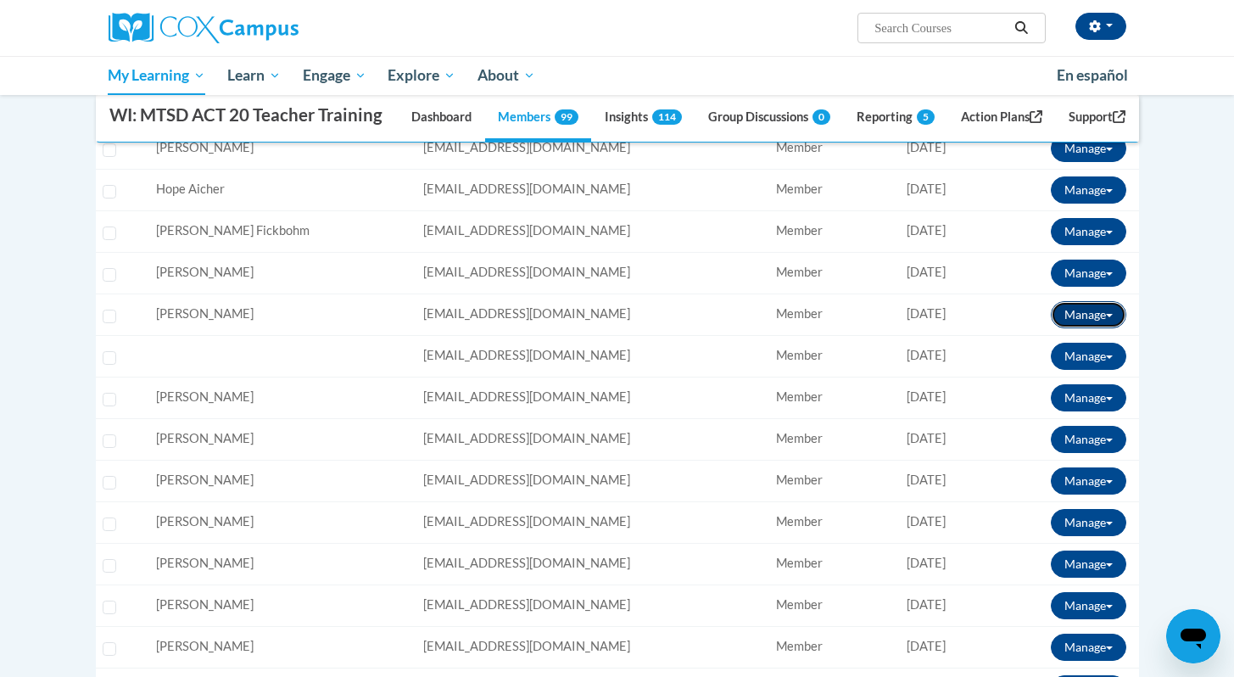
click at [1106, 328] on button "Manage" at bounding box center [1089, 314] width 76 height 27
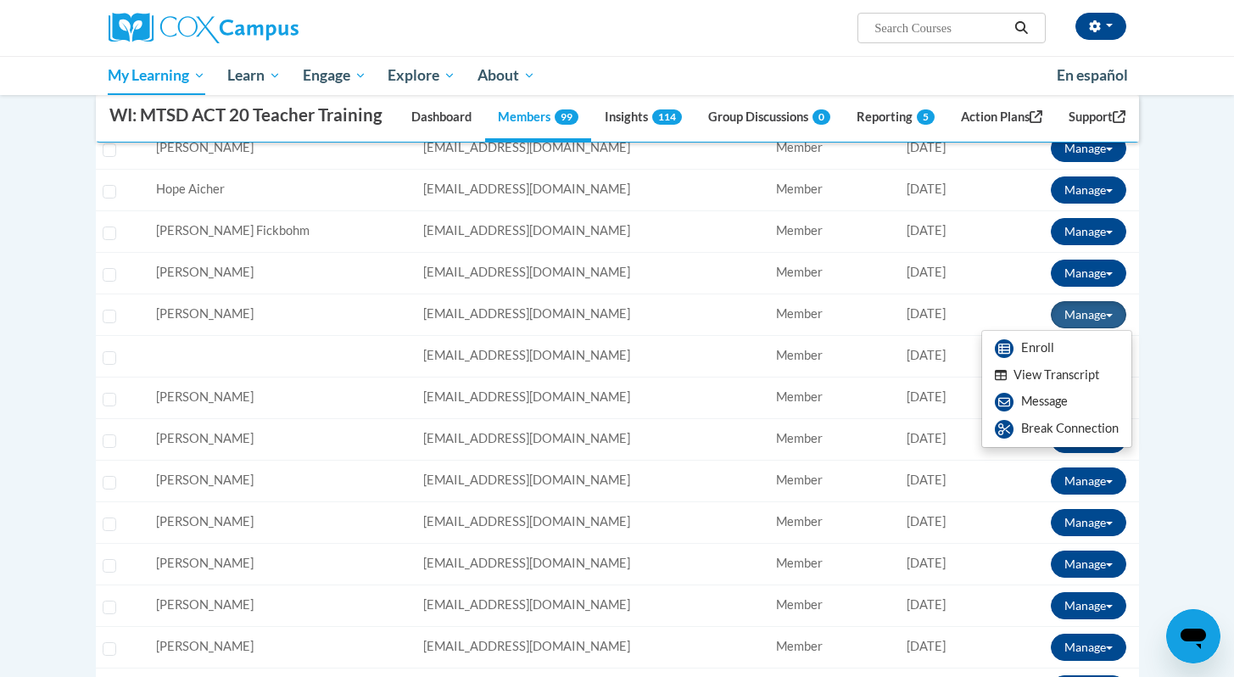
click at [1060, 389] on button "View Transcript" at bounding box center [1047, 375] width 131 height 26
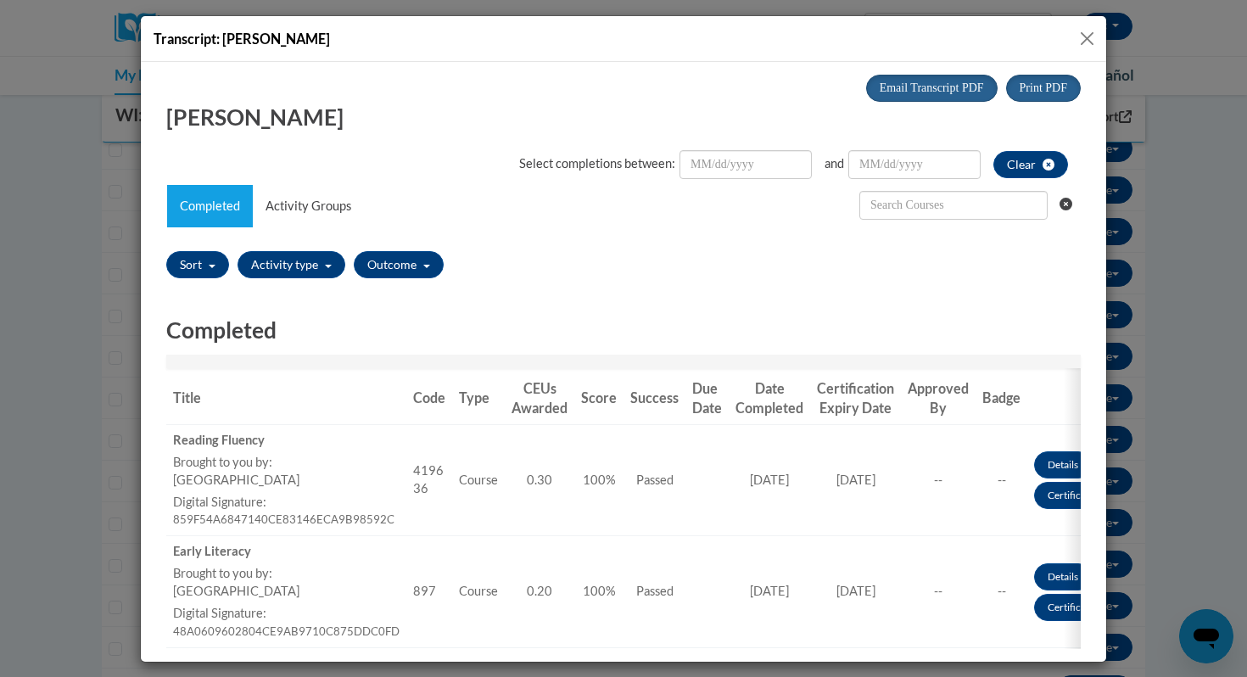
scroll to position [0, 0]
click at [1093, 37] on button "Close" at bounding box center [1087, 38] width 21 height 21
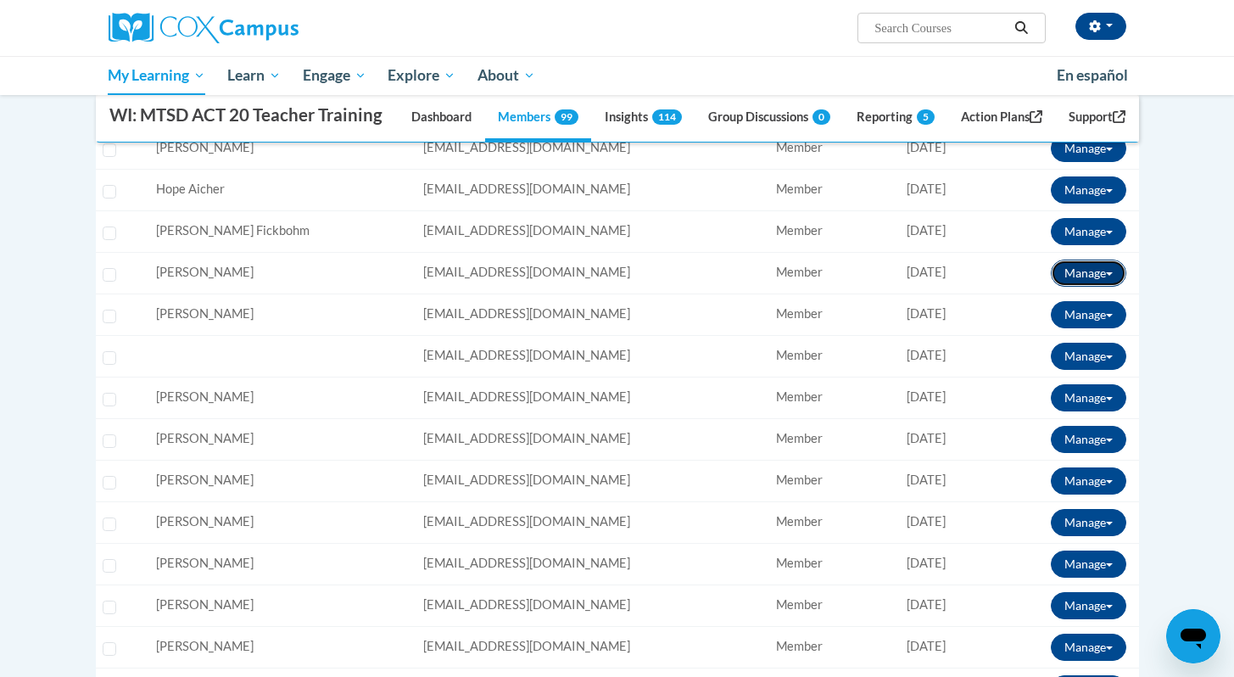
click at [1109, 276] on span at bounding box center [1109, 273] width 7 height 3
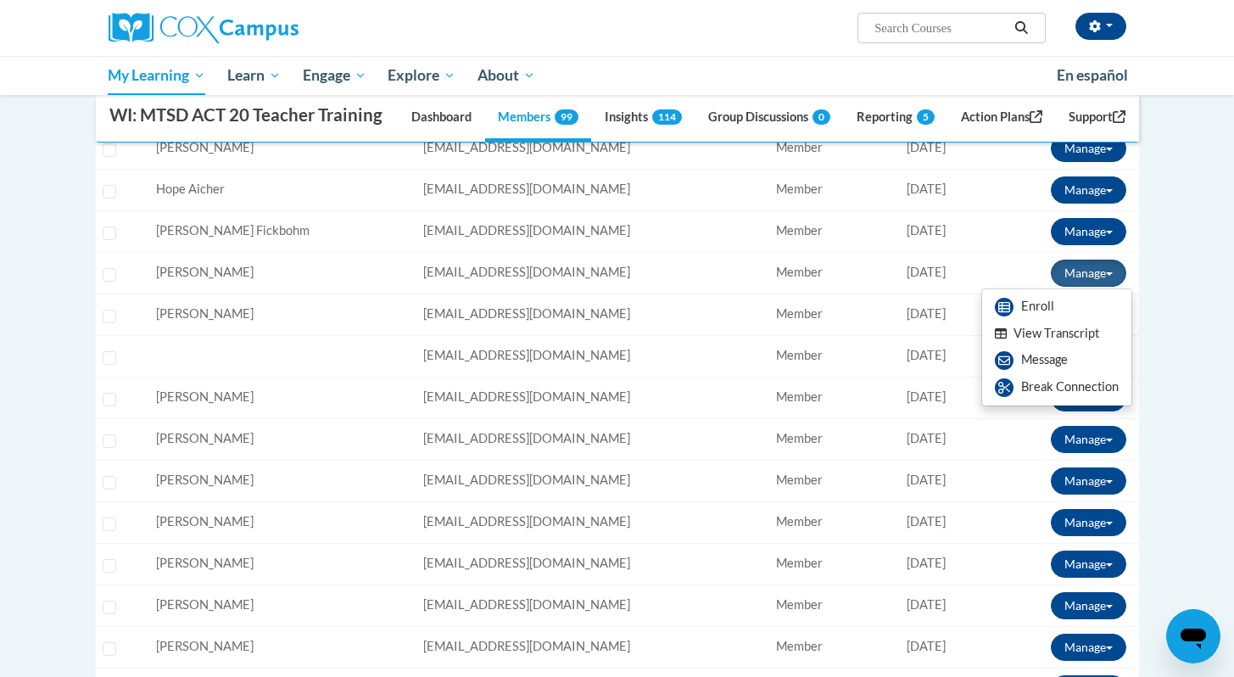
click at [1085, 347] on button "View Transcript" at bounding box center [1047, 334] width 131 height 26
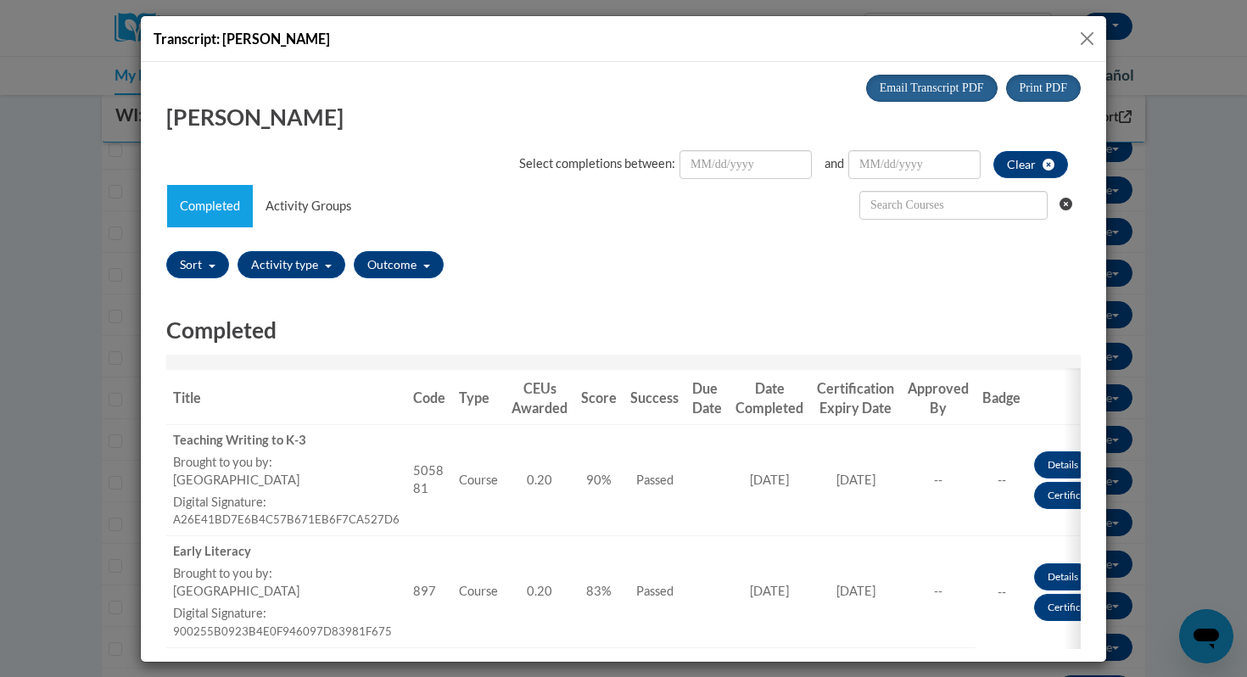
click at [1094, 36] on button "Close" at bounding box center [1087, 38] width 21 height 21
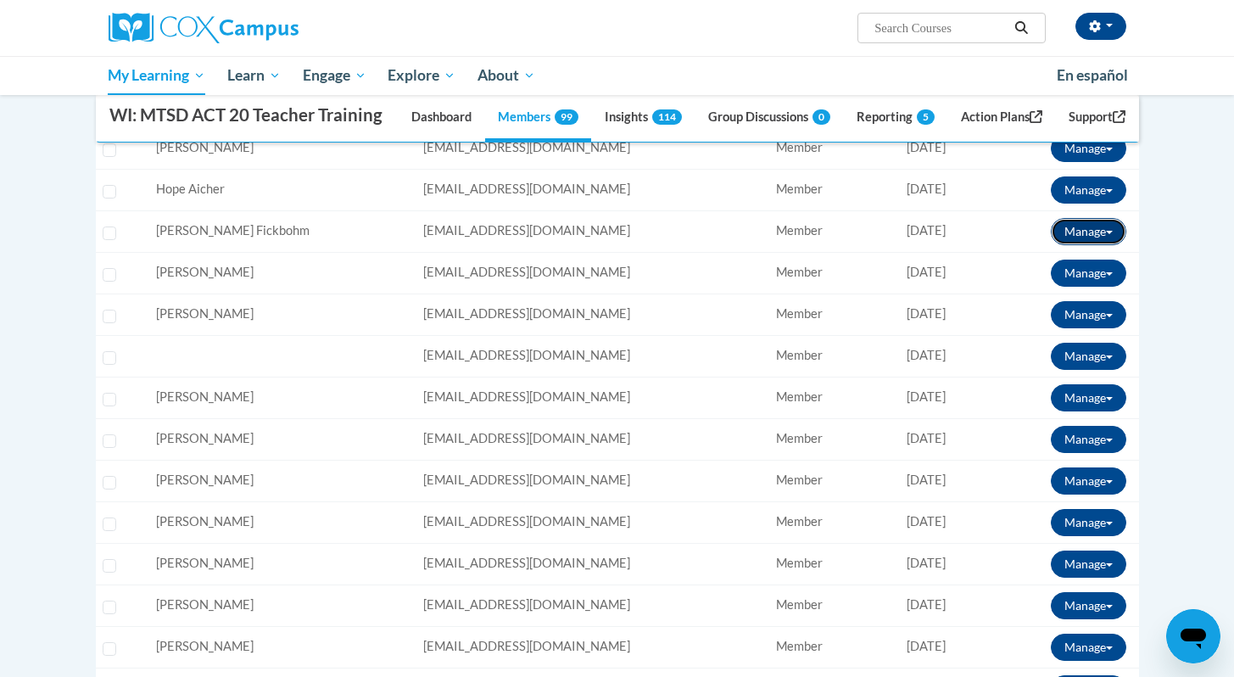
click at [1116, 245] on button "Manage" at bounding box center [1089, 231] width 76 height 27
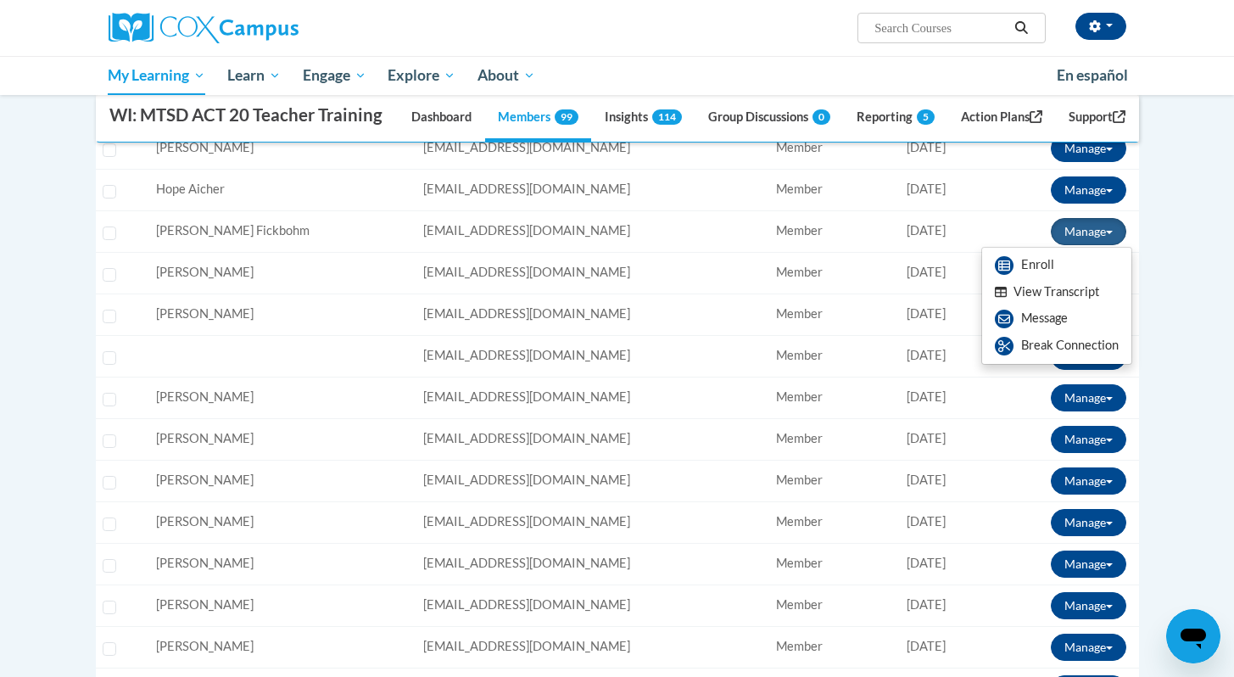
click at [1072, 305] on button "View Transcript" at bounding box center [1047, 292] width 131 height 26
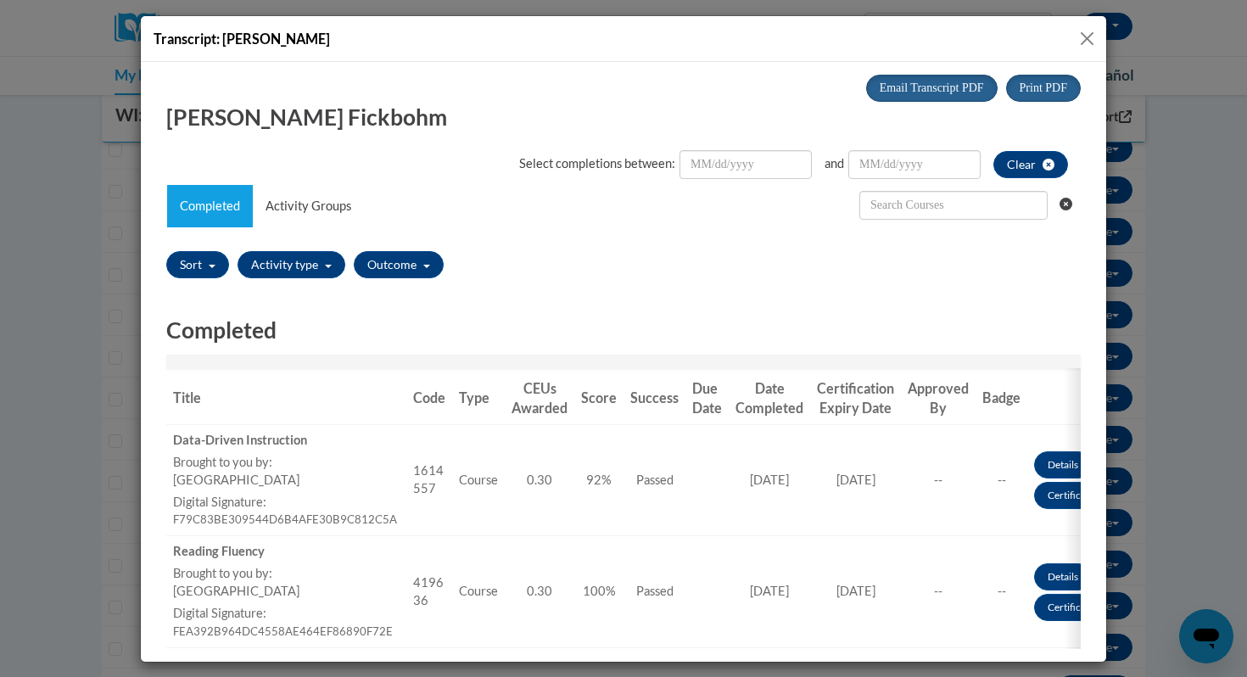
click at [1092, 38] on button "Close" at bounding box center [1087, 38] width 21 height 21
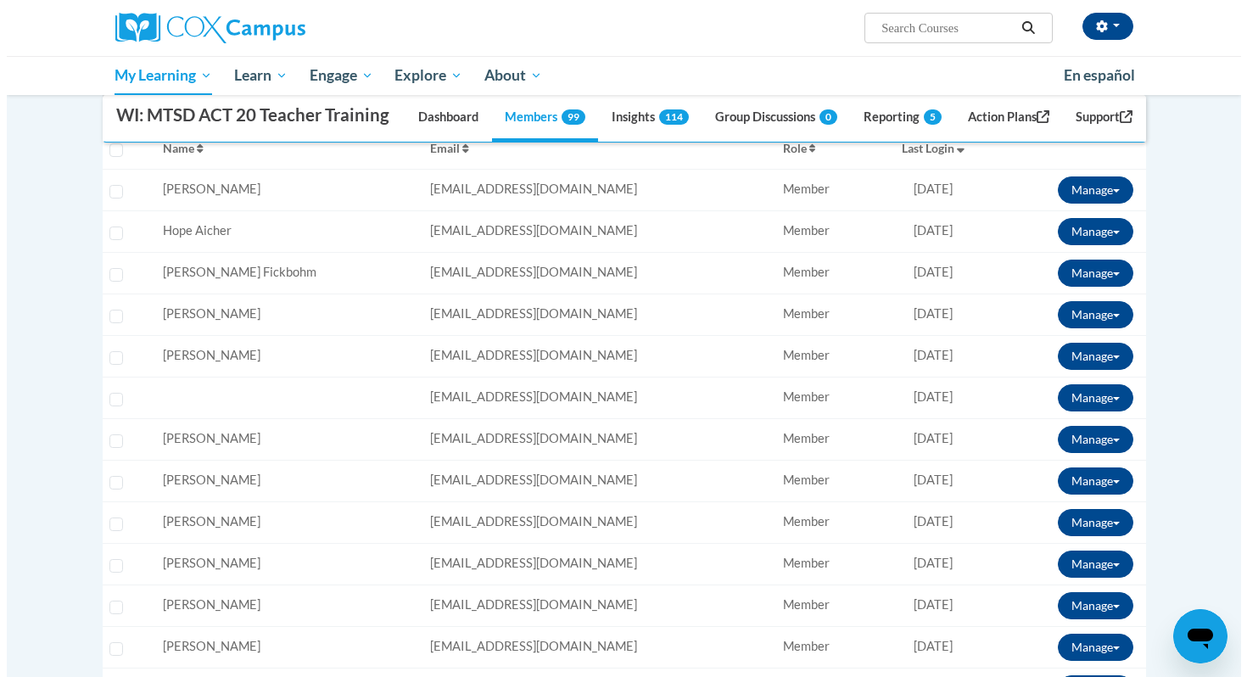
scroll to position [306, 0]
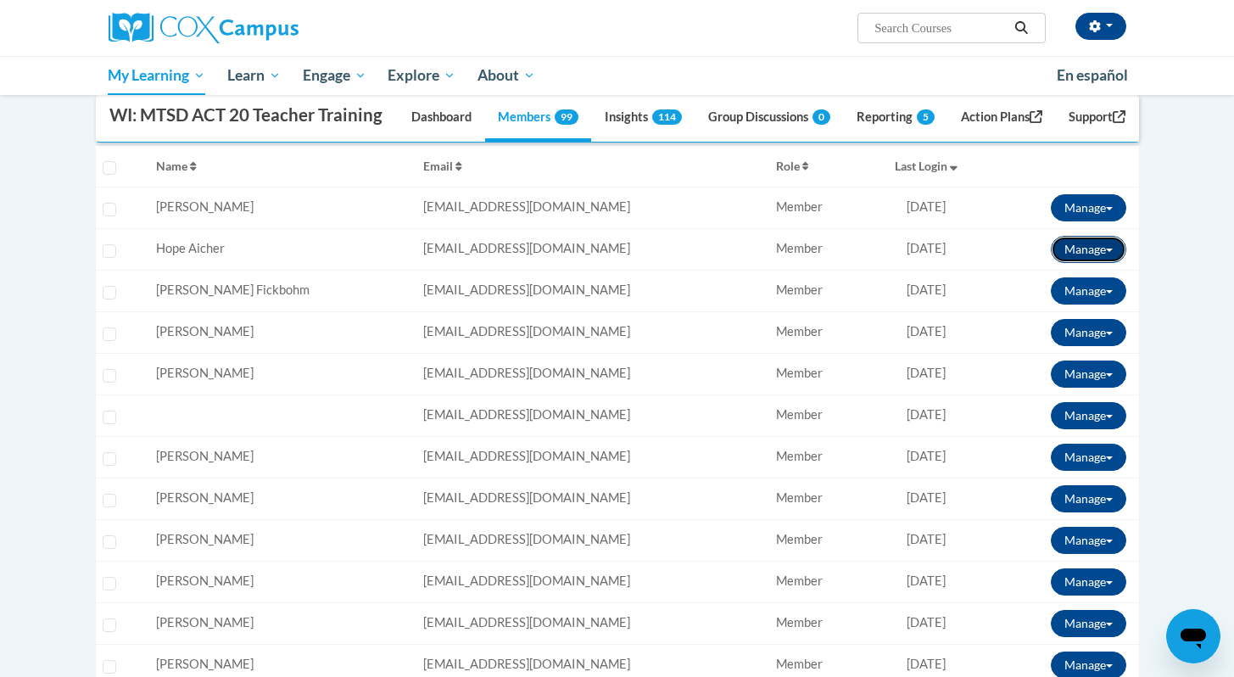
click at [1105, 263] on button "Manage" at bounding box center [1089, 249] width 76 height 27
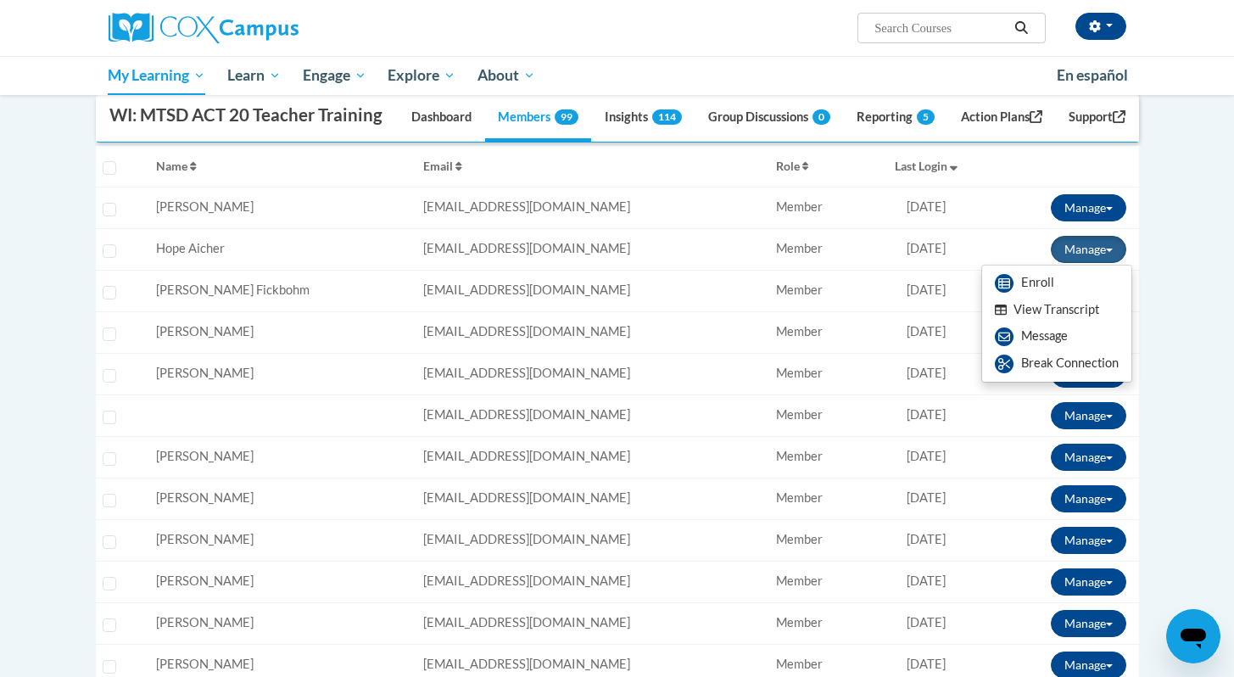
click at [1081, 323] on button "View Transcript" at bounding box center [1047, 310] width 131 height 26
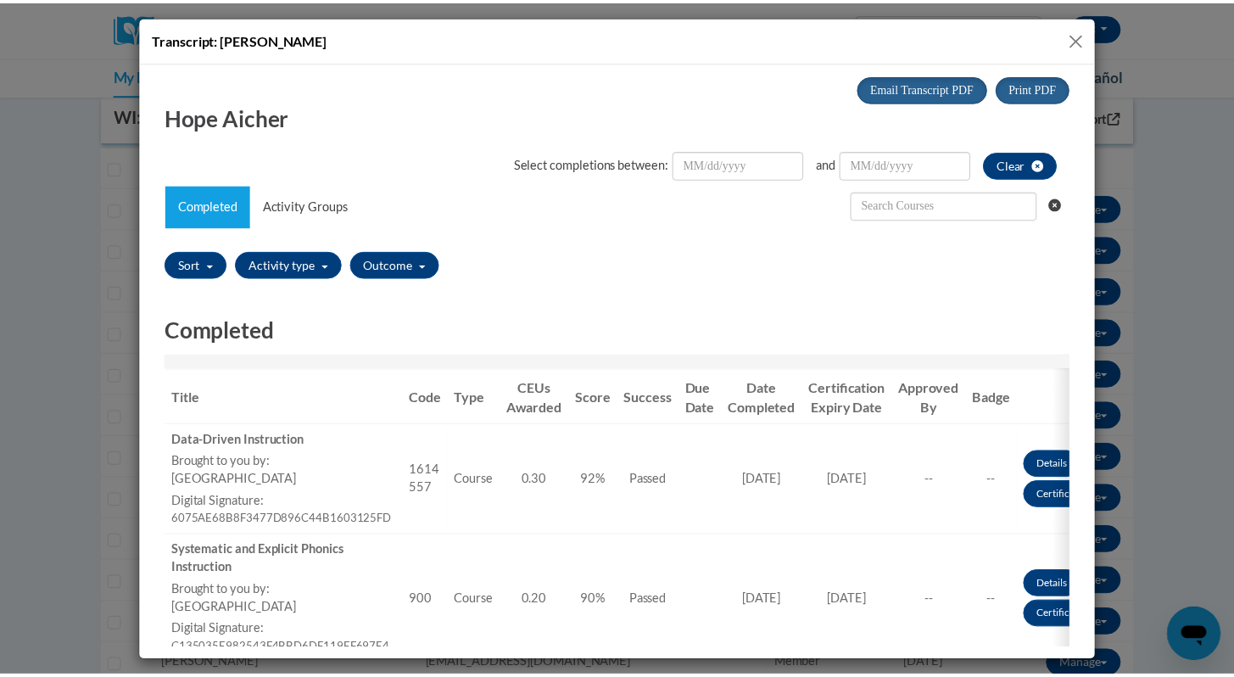
scroll to position [0, 0]
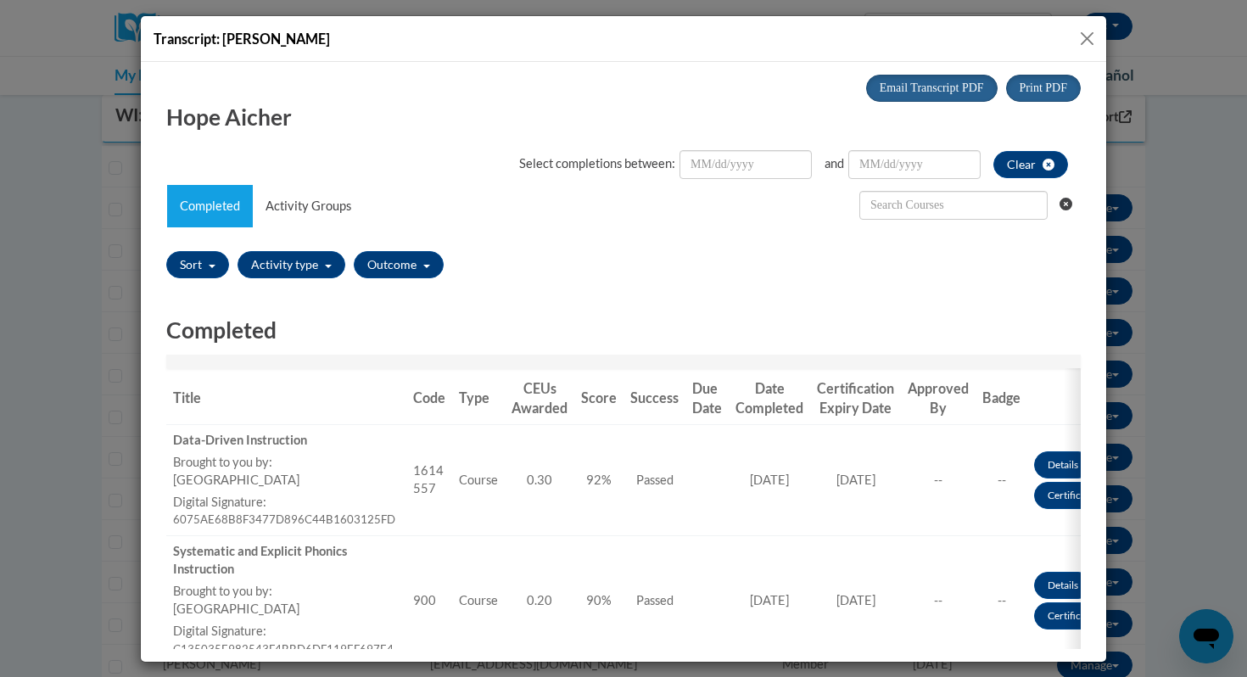
click at [1083, 37] on button "Close" at bounding box center [1087, 38] width 21 height 21
